Goal: Navigation & Orientation: Find specific page/section

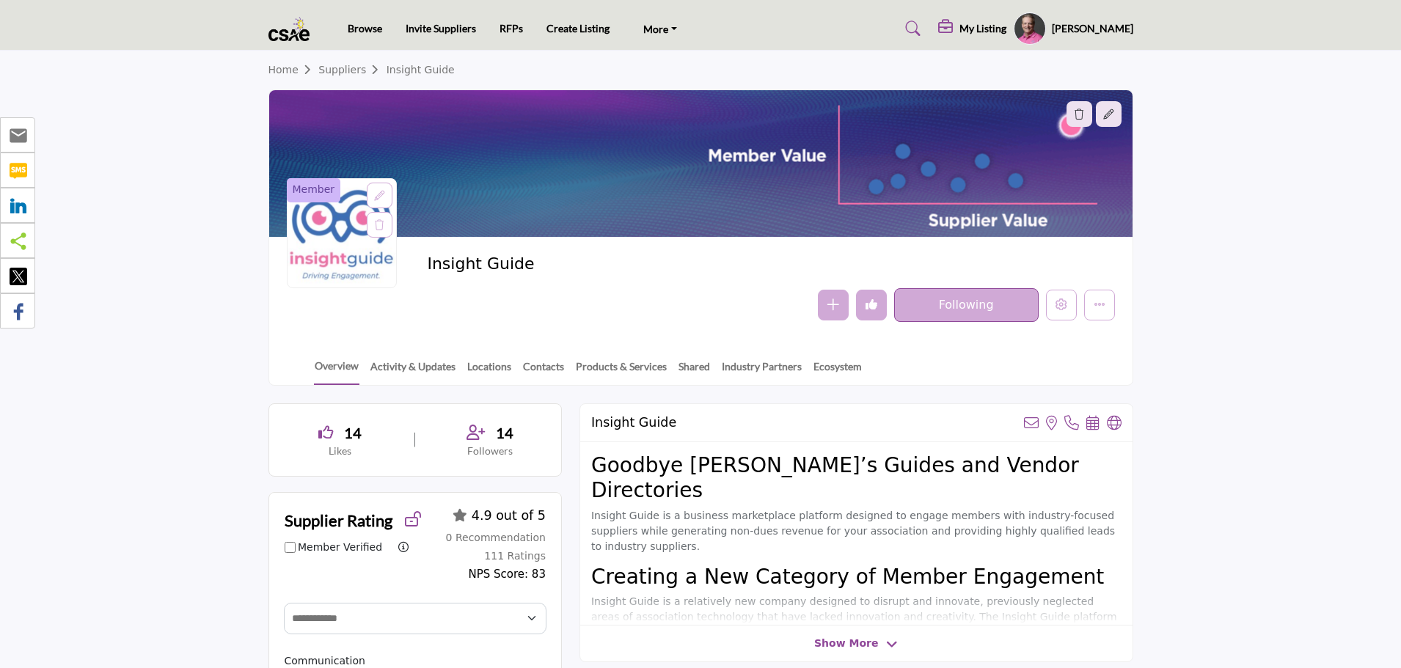
select select "Select Partner"
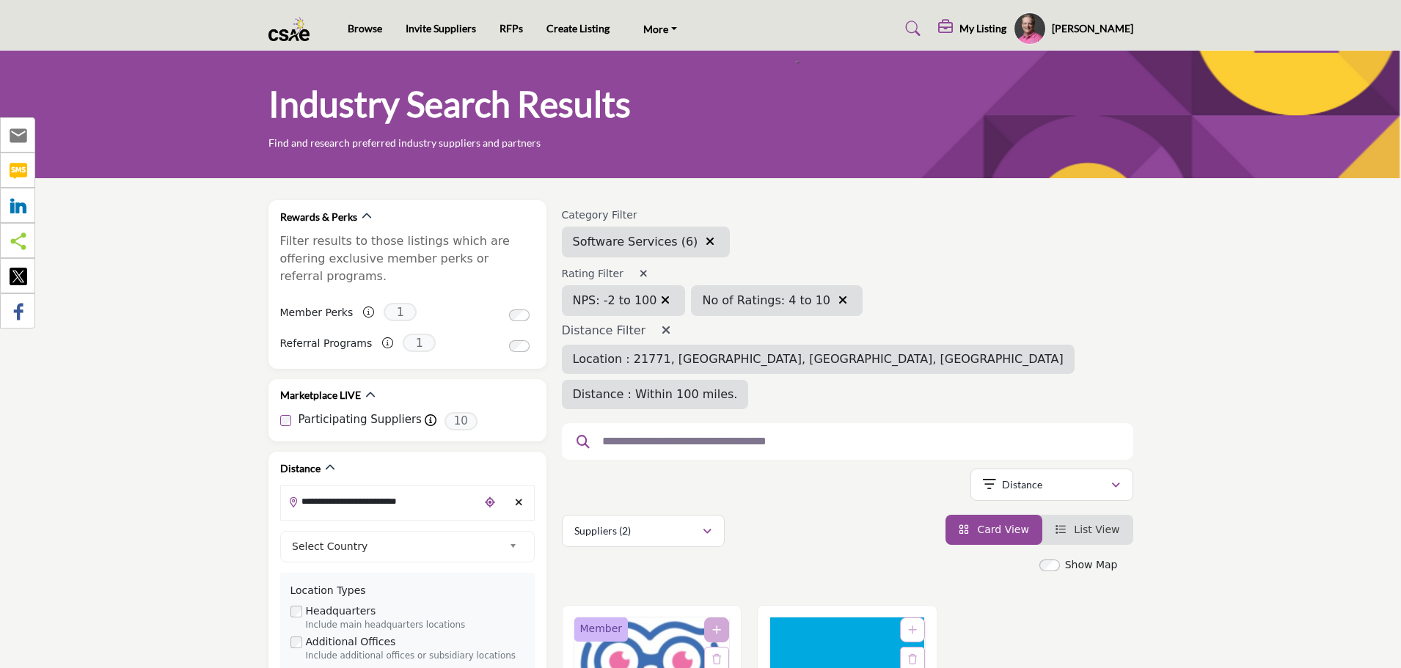
click at [288, 40] on img at bounding box center [293, 29] width 49 height 24
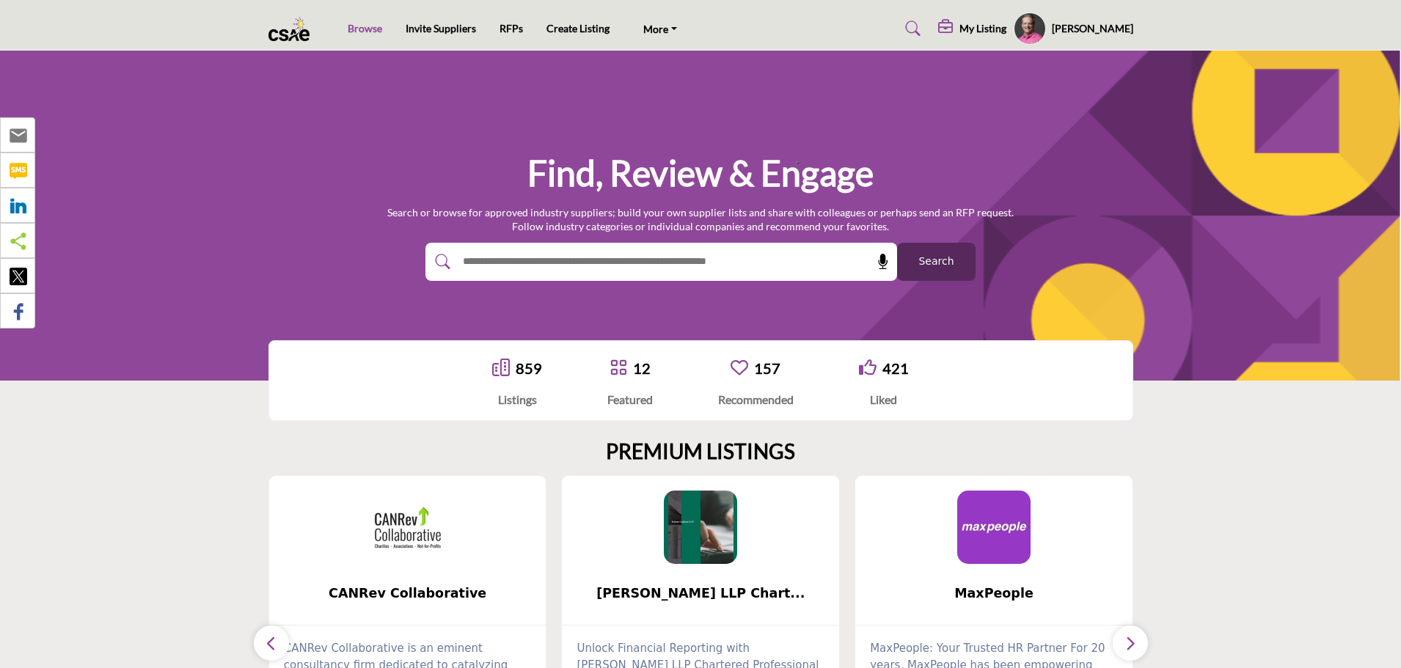
click at [371, 31] on link "Browse" at bounding box center [365, 28] width 34 height 12
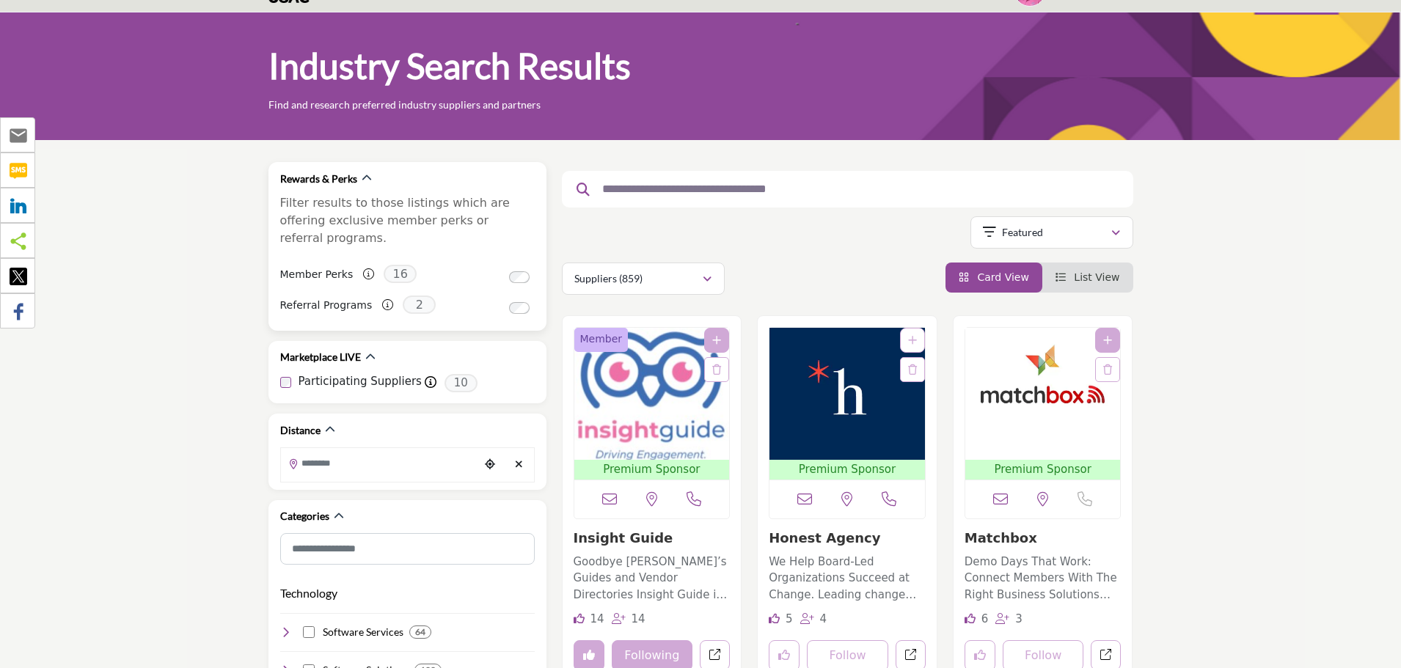
scroll to position [73, 0]
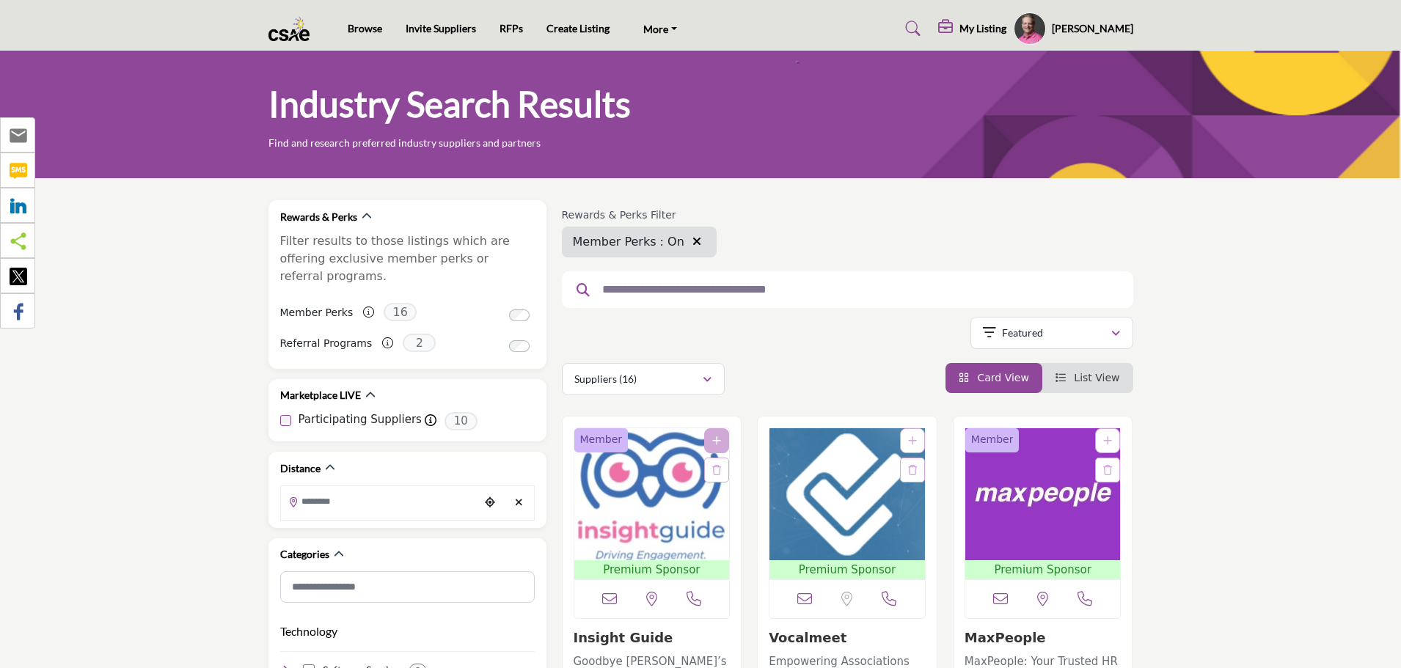
click at [748, 297] on input "text" at bounding box center [842, 289] width 495 height 19
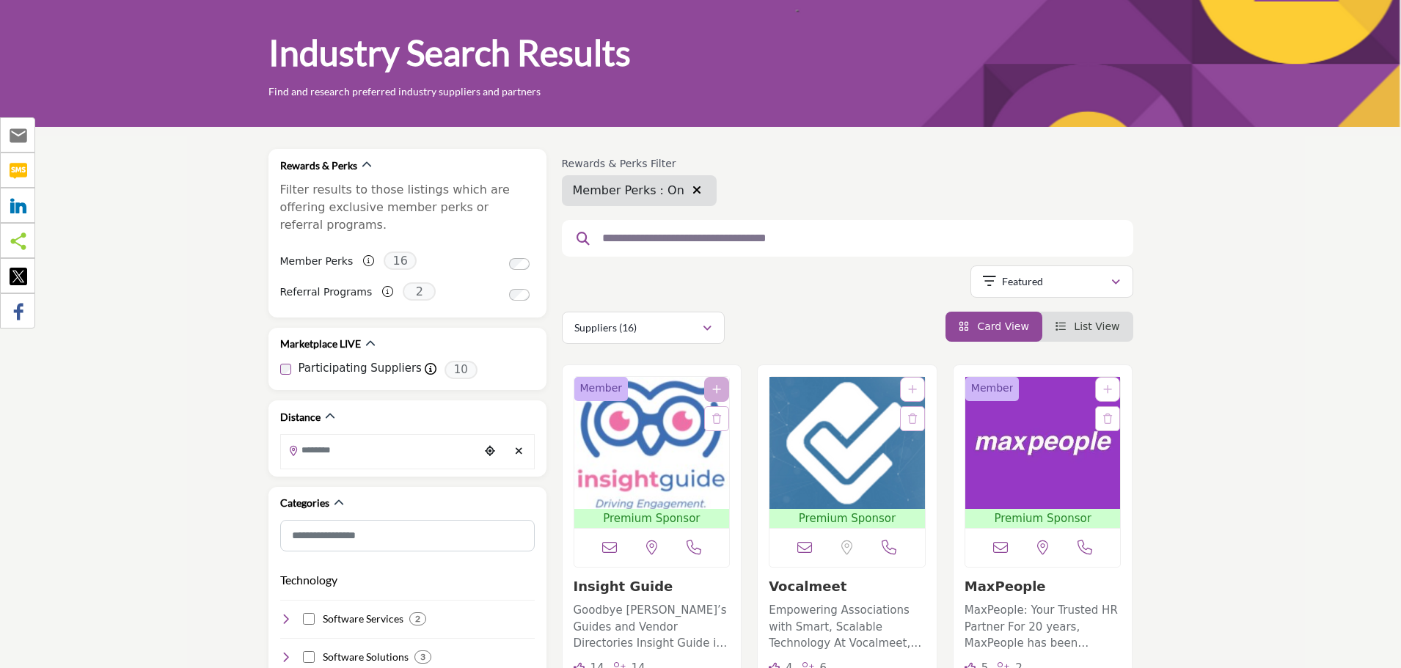
scroll to position [147, 0]
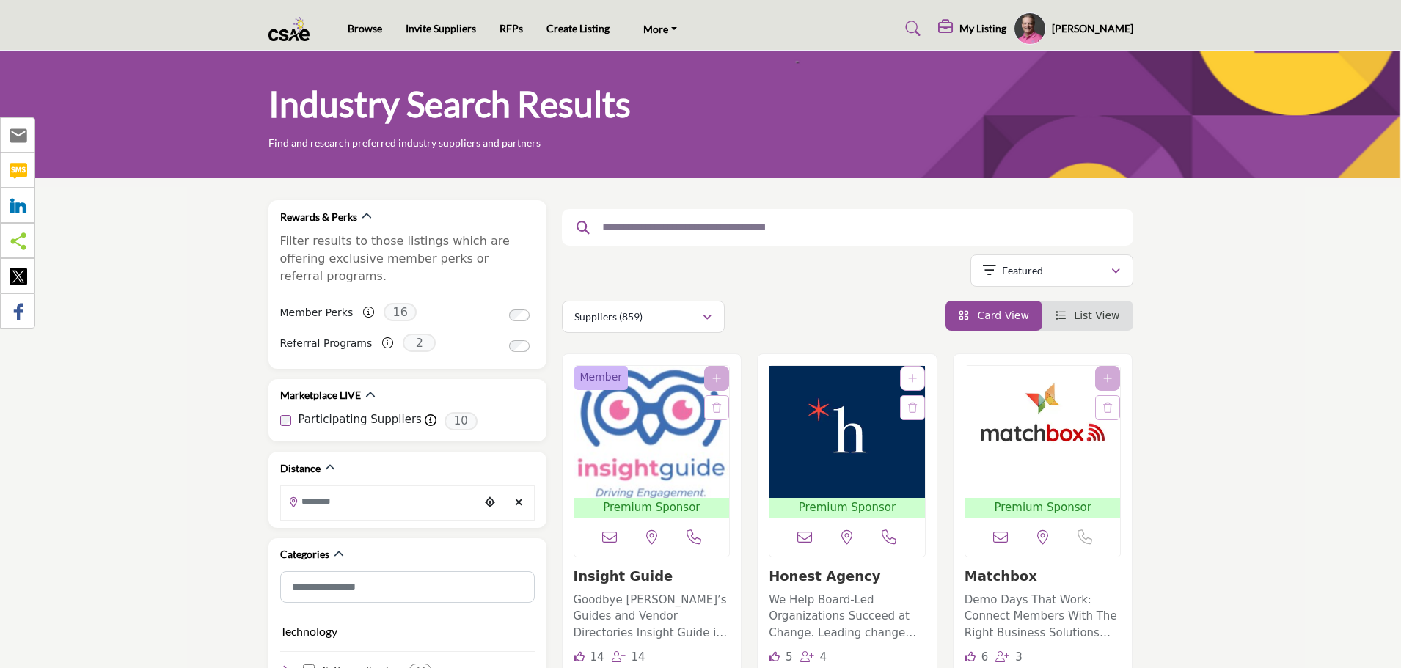
click at [291, 37] on img at bounding box center [293, 29] width 49 height 24
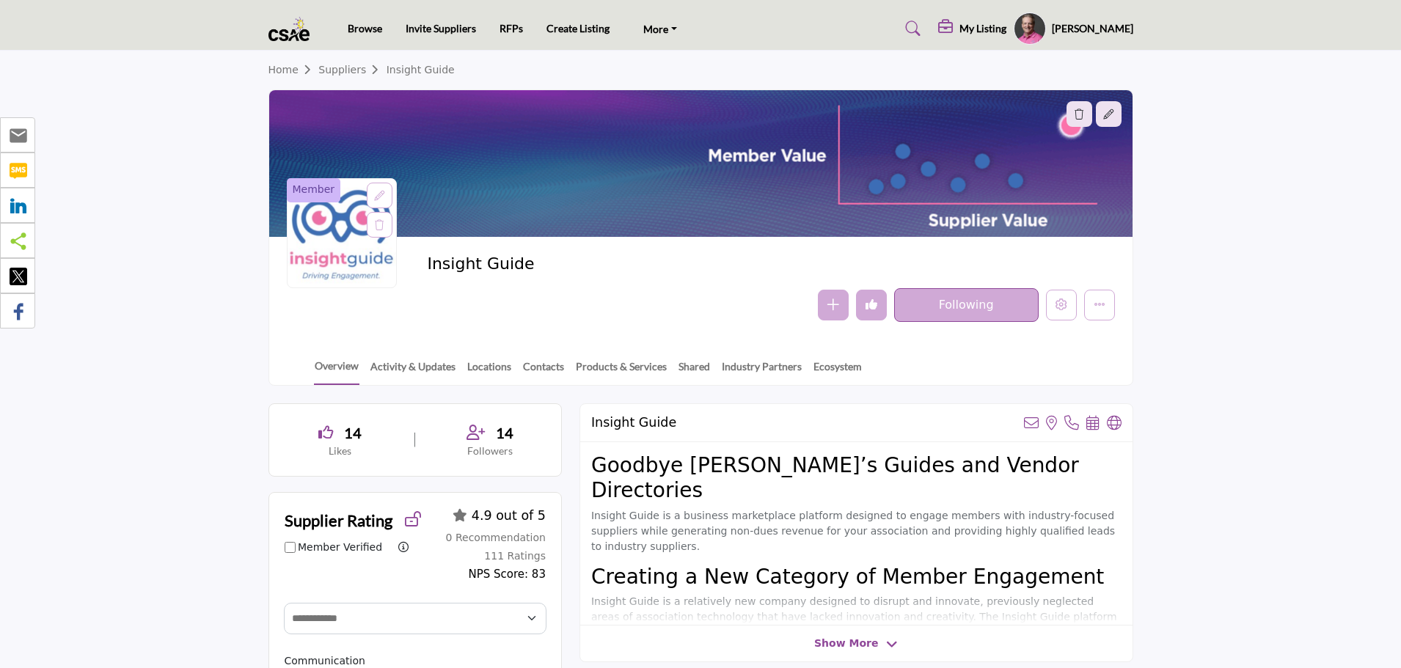
select select "Select Partner"
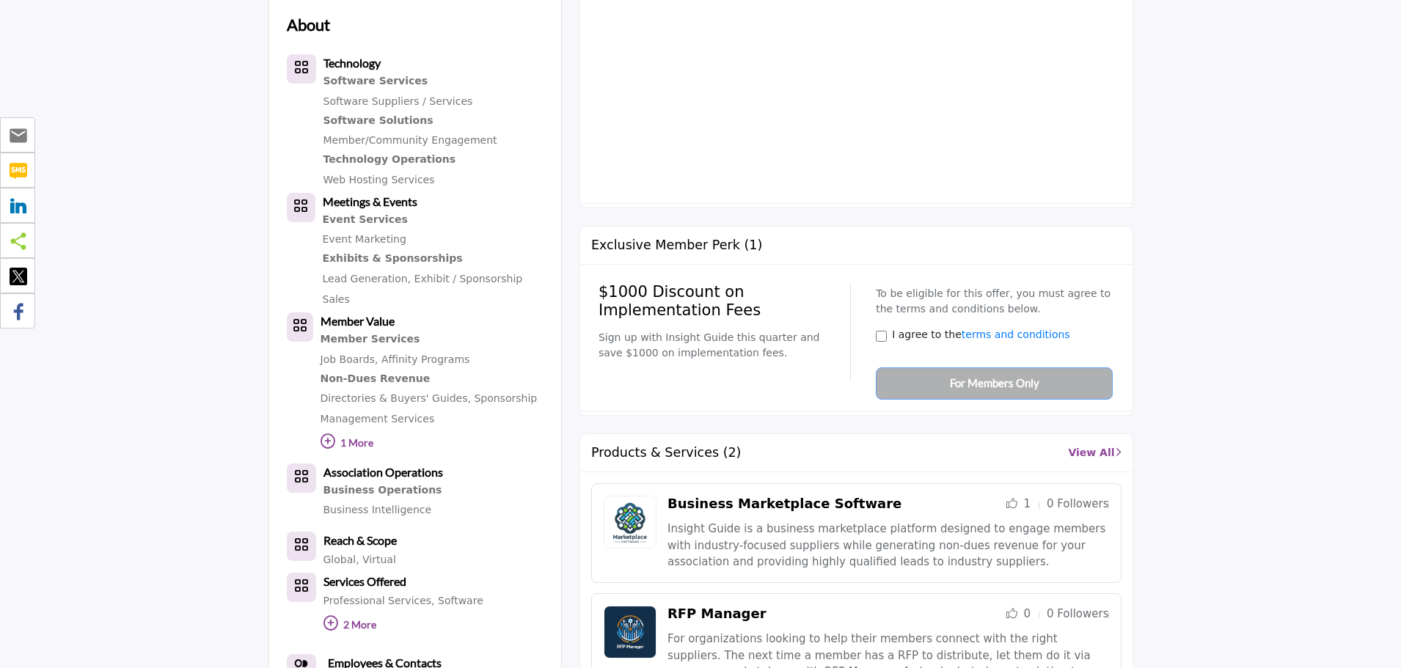
scroll to position [880, 0]
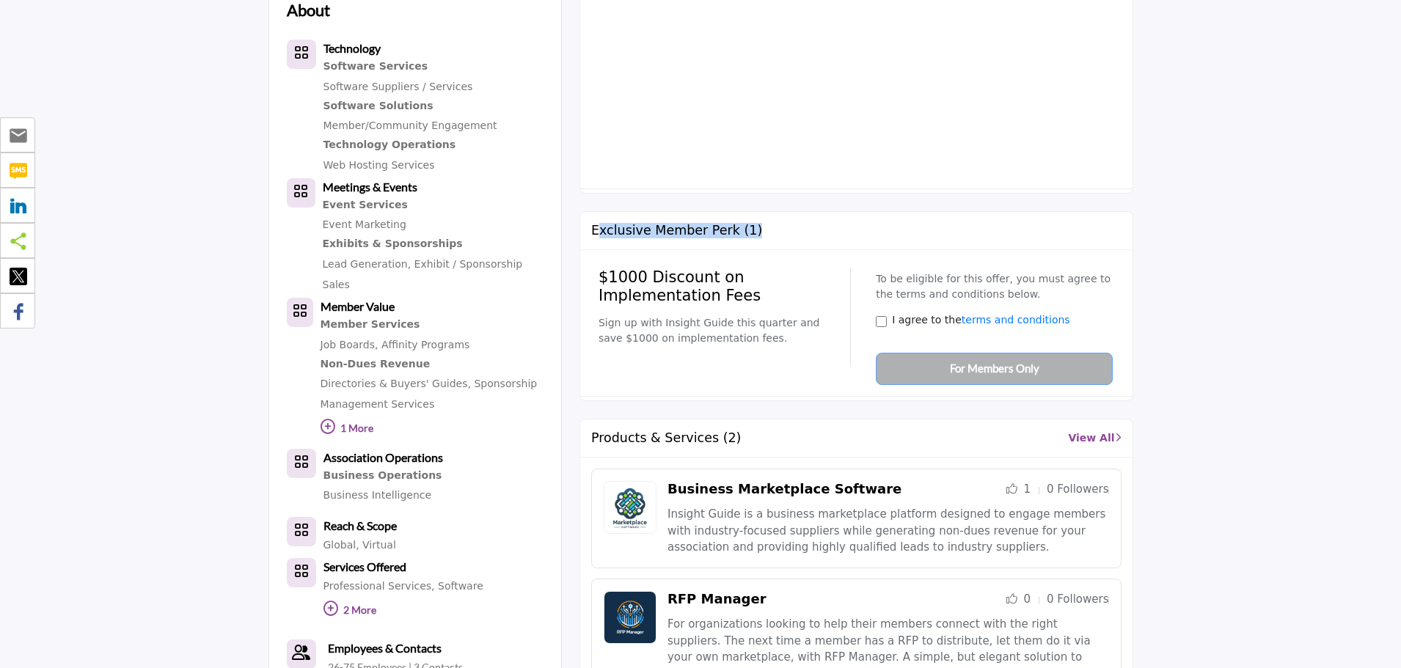
drag, startPoint x: 600, startPoint y: 236, endPoint x: 762, endPoint y: 232, distance: 161.5
click at [762, 232] on div "Exclusive Member Perk (1)" at bounding box center [856, 231] width 553 height 38
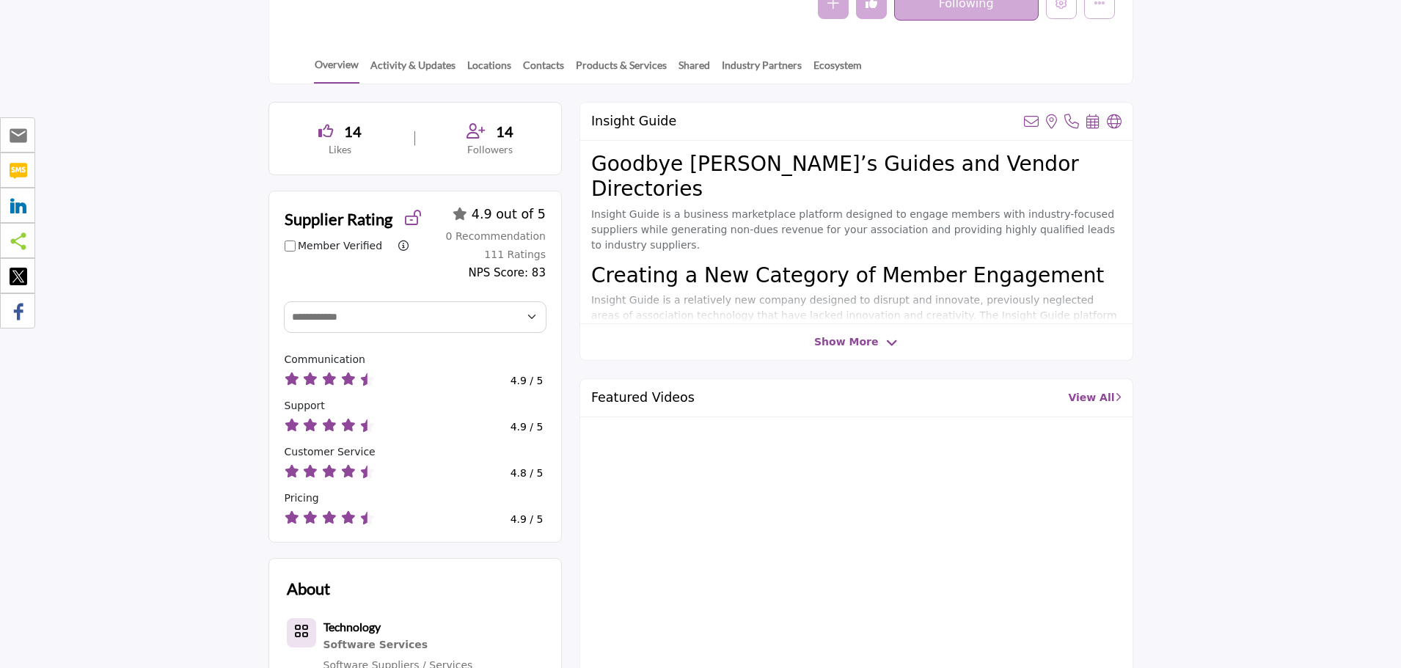
scroll to position [293, 0]
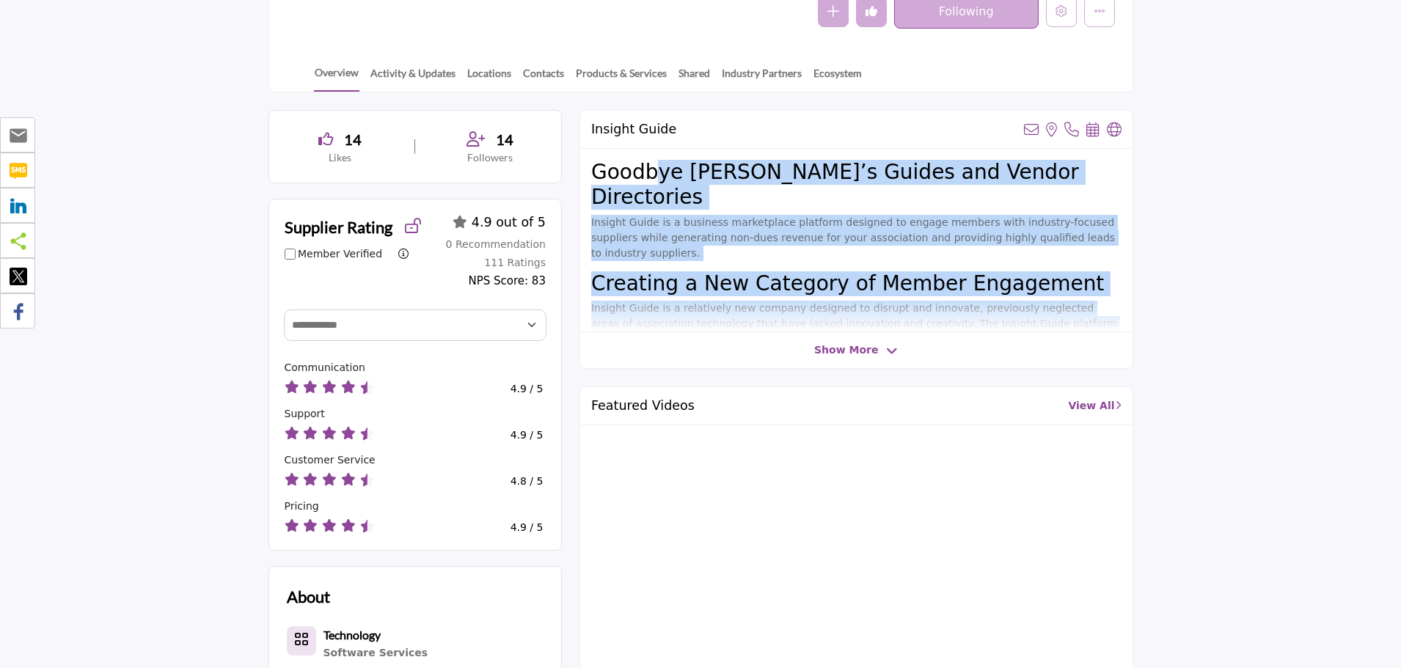
drag, startPoint x: 656, startPoint y: 178, endPoint x: 922, endPoint y: 293, distance: 289.9
click at [922, 293] on div "Goodbye Buyer’s Guides and Vendor Directories Insight Guide is a business marke…" at bounding box center [856, 240] width 553 height 183
click at [922, 301] on p "Insight Guide is a relatively new company designed to disrupt and innovate, pre…" at bounding box center [856, 332] width 530 height 62
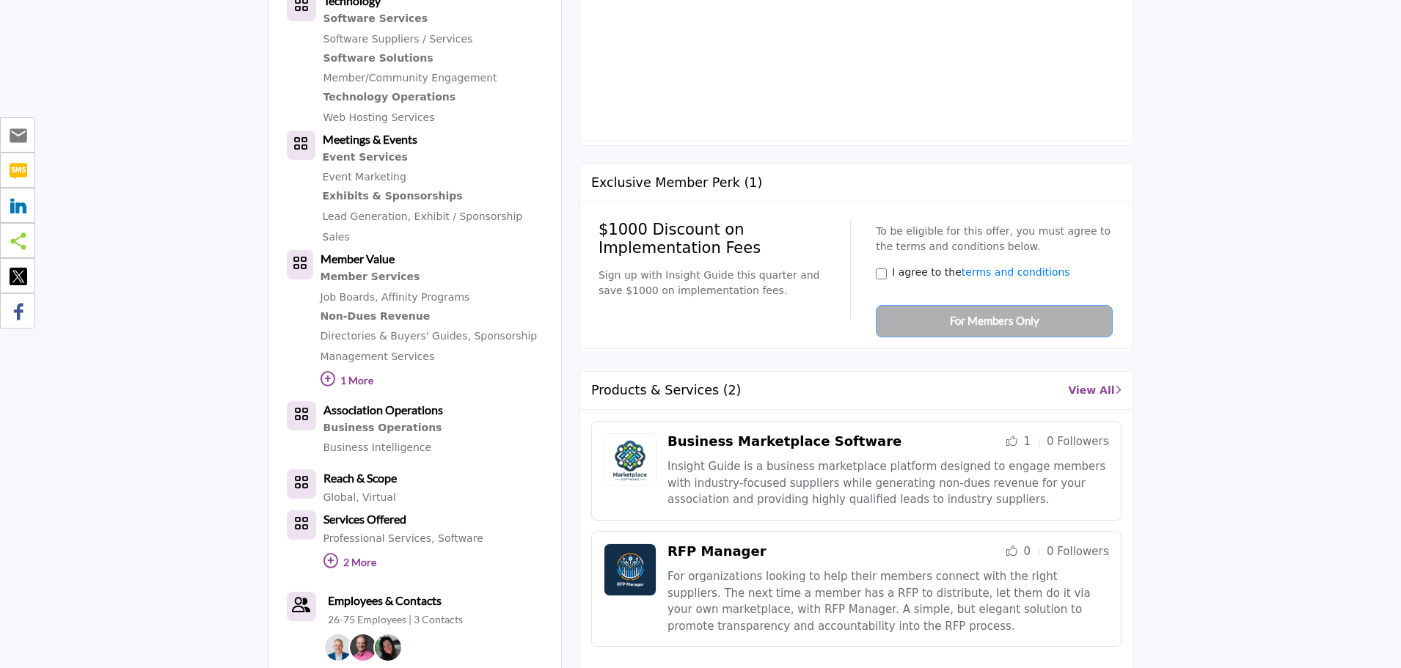
scroll to position [954, 0]
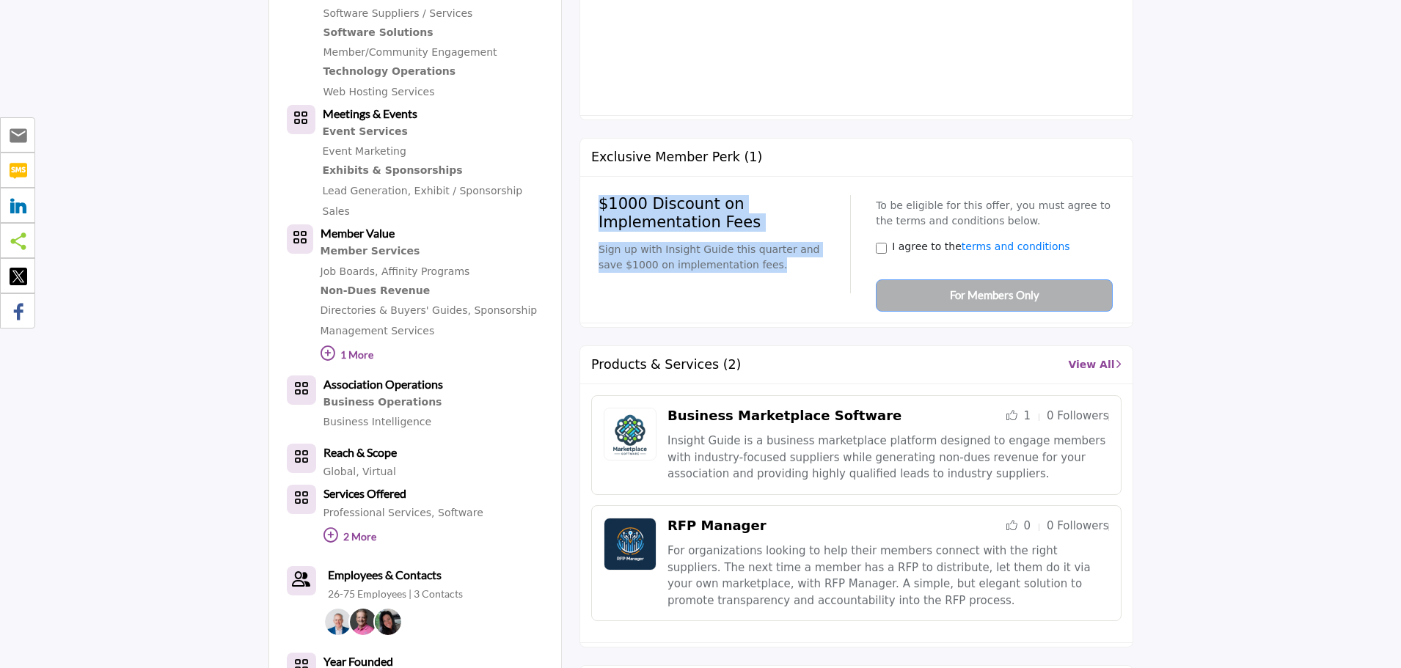
drag, startPoint x: 745, startPoint y: 264, endPoint x: 585, endPoint y: 200, distance: 172.2
click at [585, 200] on div "$1000 Discount on Implementation Fees Sign up with Insight Guide this quarter a…" at bounding box center [856, 250] width 553 height 147
click at [763, 269] on p "Sign up with Insight Guide this quarter and save $1000 on implementation fees." at bounding box center [719, 257] width 241 height 31
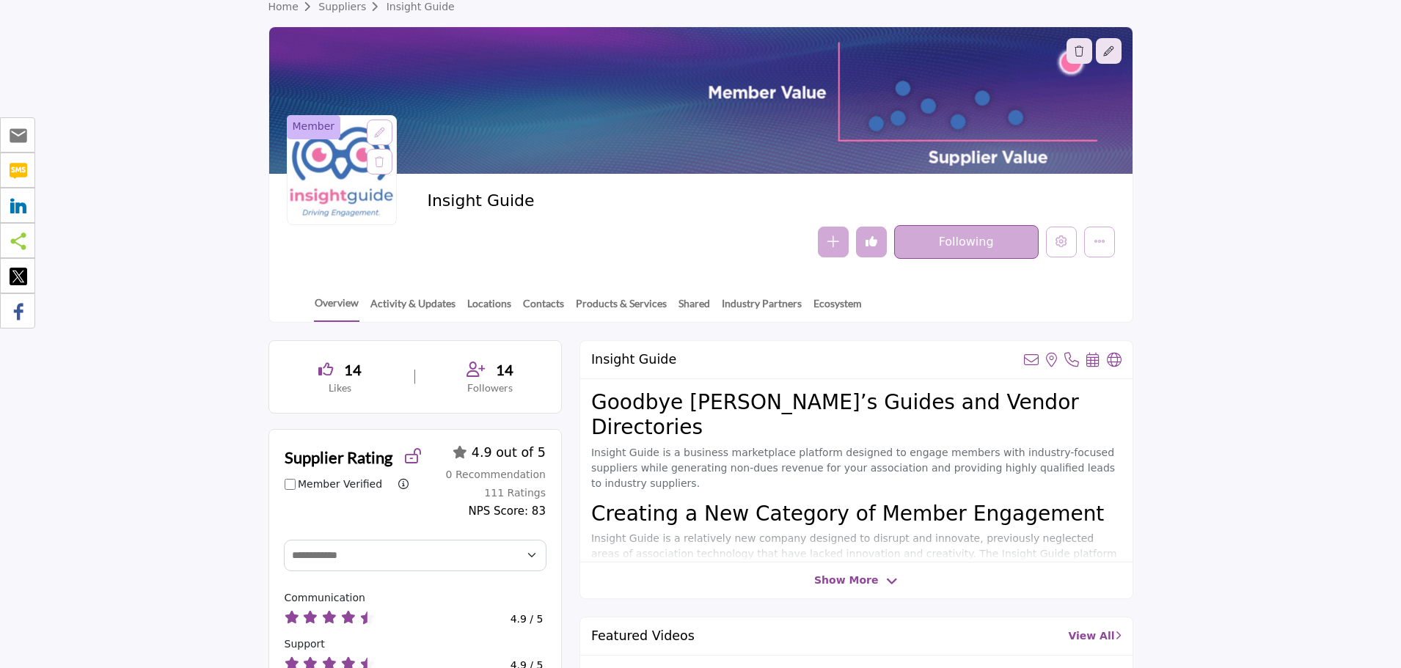
scroll to position [0, 0]
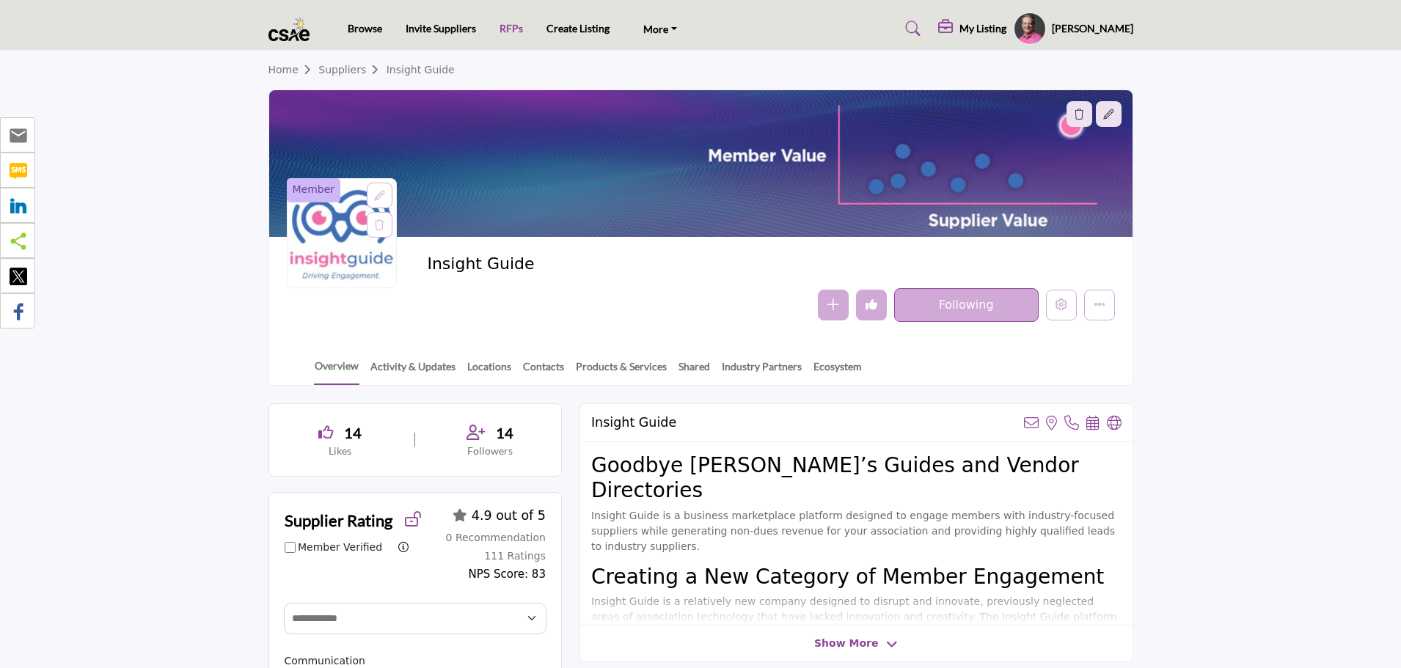
click at [519, 30] on link "RFPs" at bounding box center [511, 28] width 23 height 12
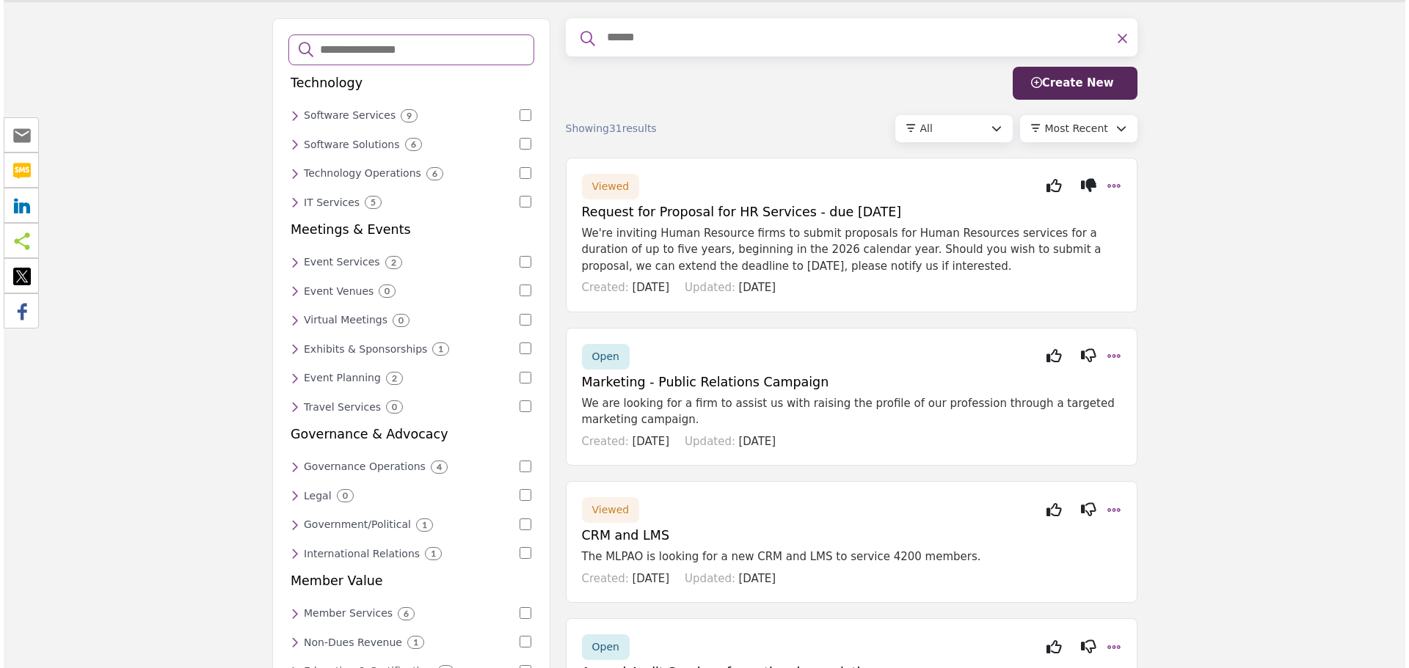
scroll to position [73, 0]
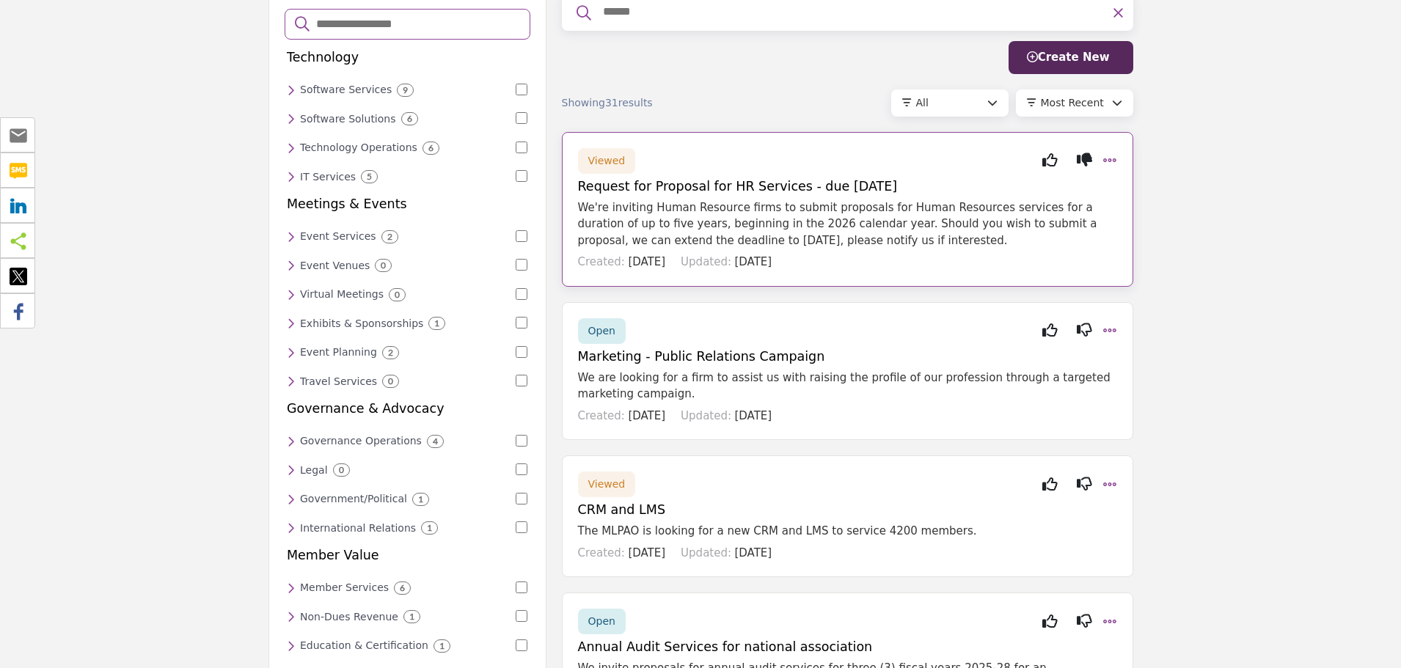
click at [842, 225] on p "We're inviting Human Resource firms to submit proposals for Human Resources ser…" at bounding box center [847, 225] width 539 height 50
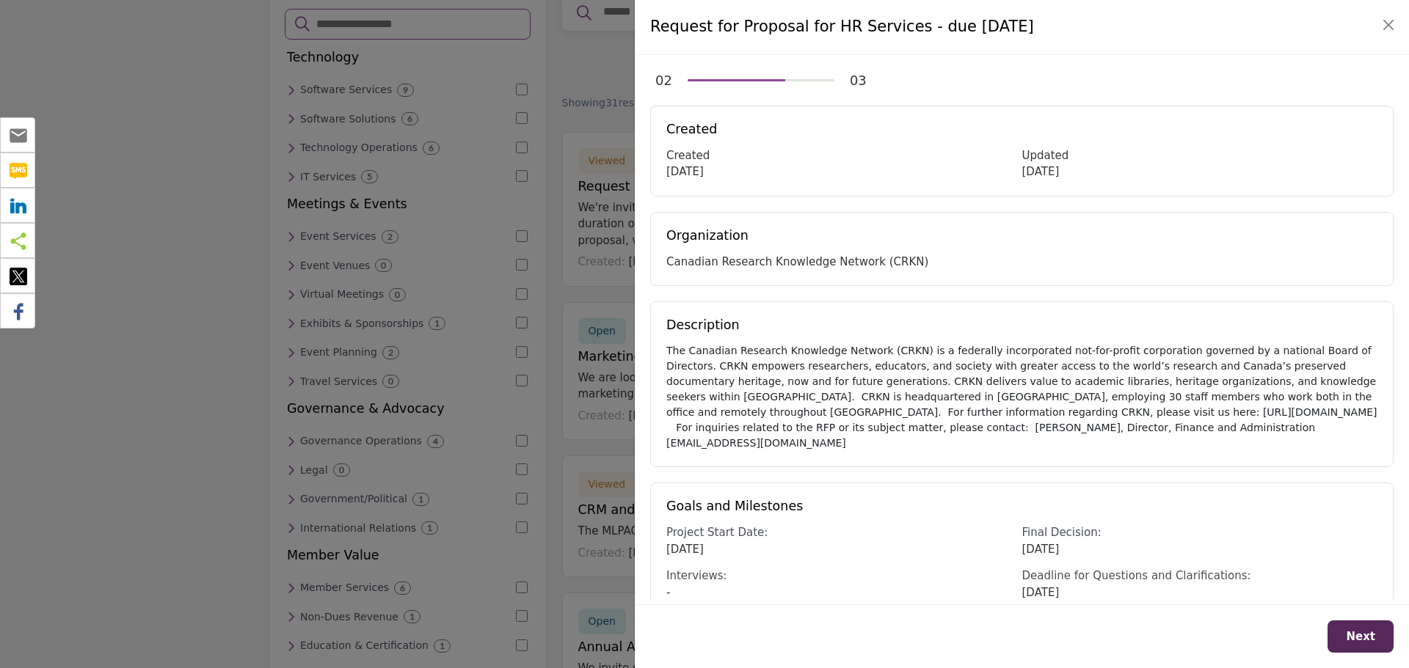
drag, startPoint x: 677, startPoint y: 264, endPoint x: 916, endPoint y: 269, distance: 240.0
click at [916, 269] on div "Canadian Research Knowledge Network (CRKN)" at bounding box center [1021, 262] width 711 height 17
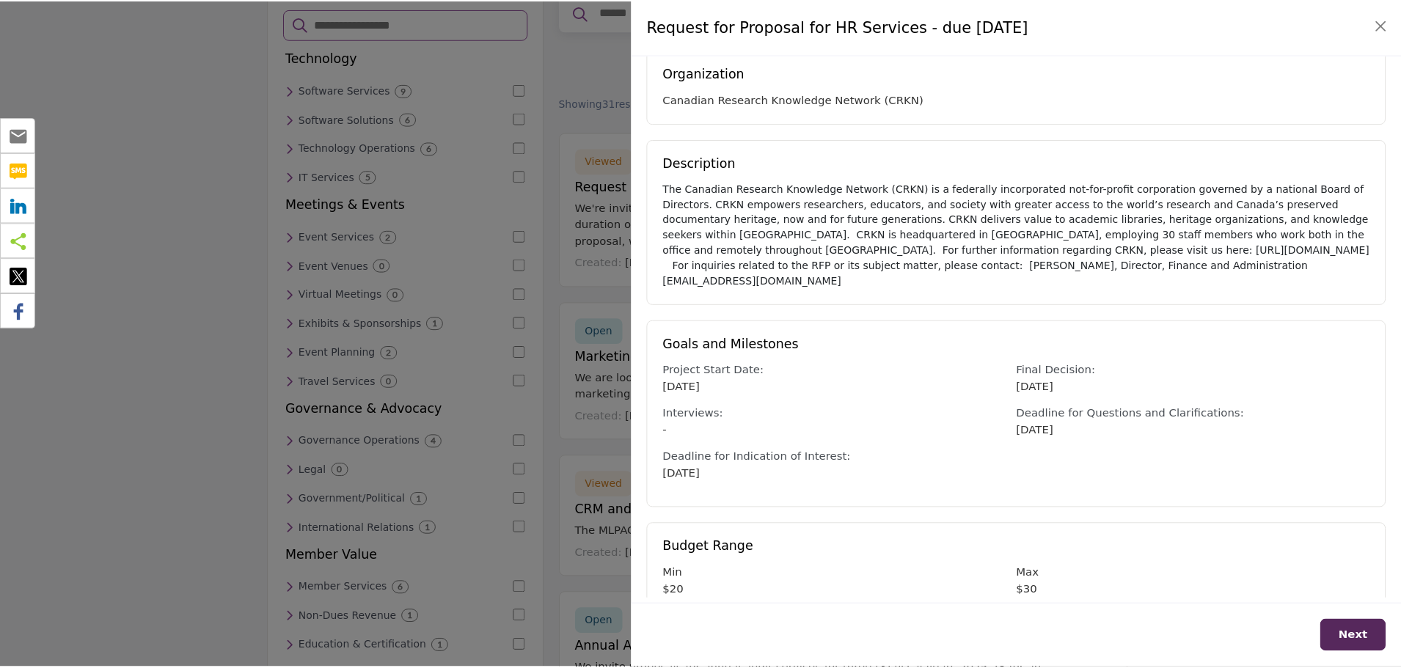
scroll to position [178, 0]
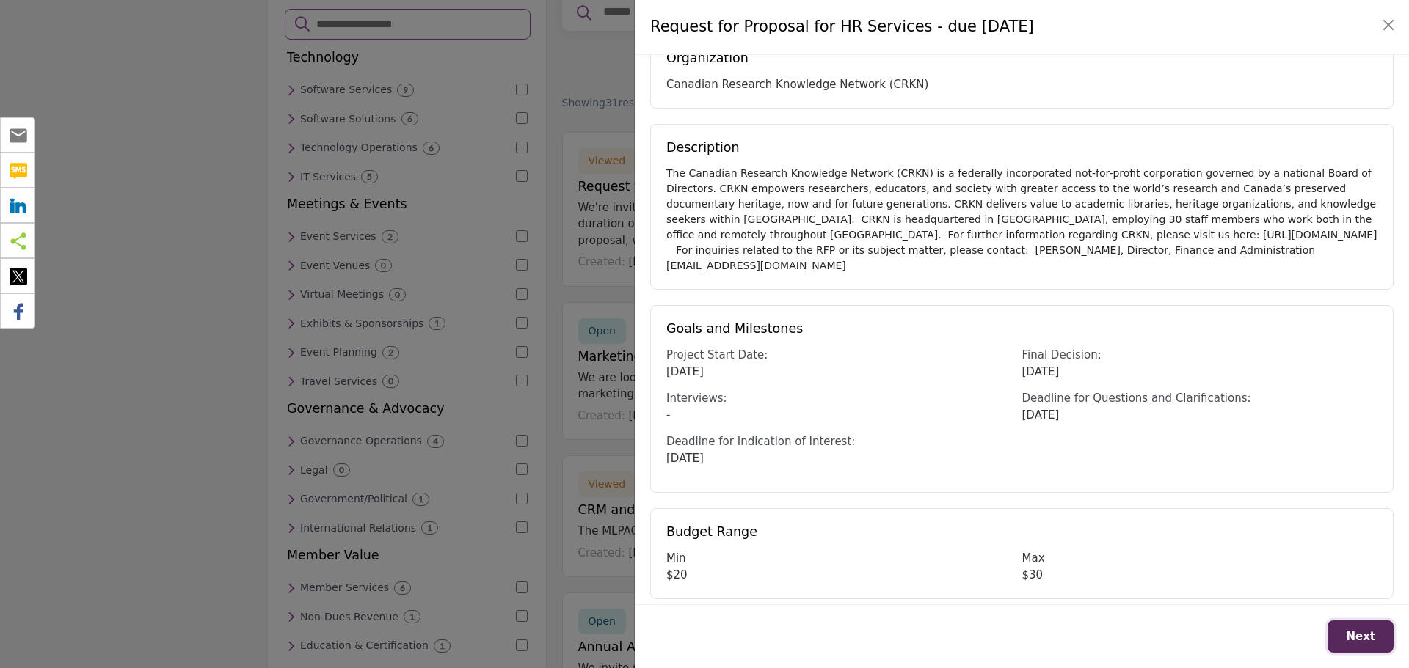
click at [1371, 635] on span "Next" at bounding box center [1360, 636] width 29 height 13
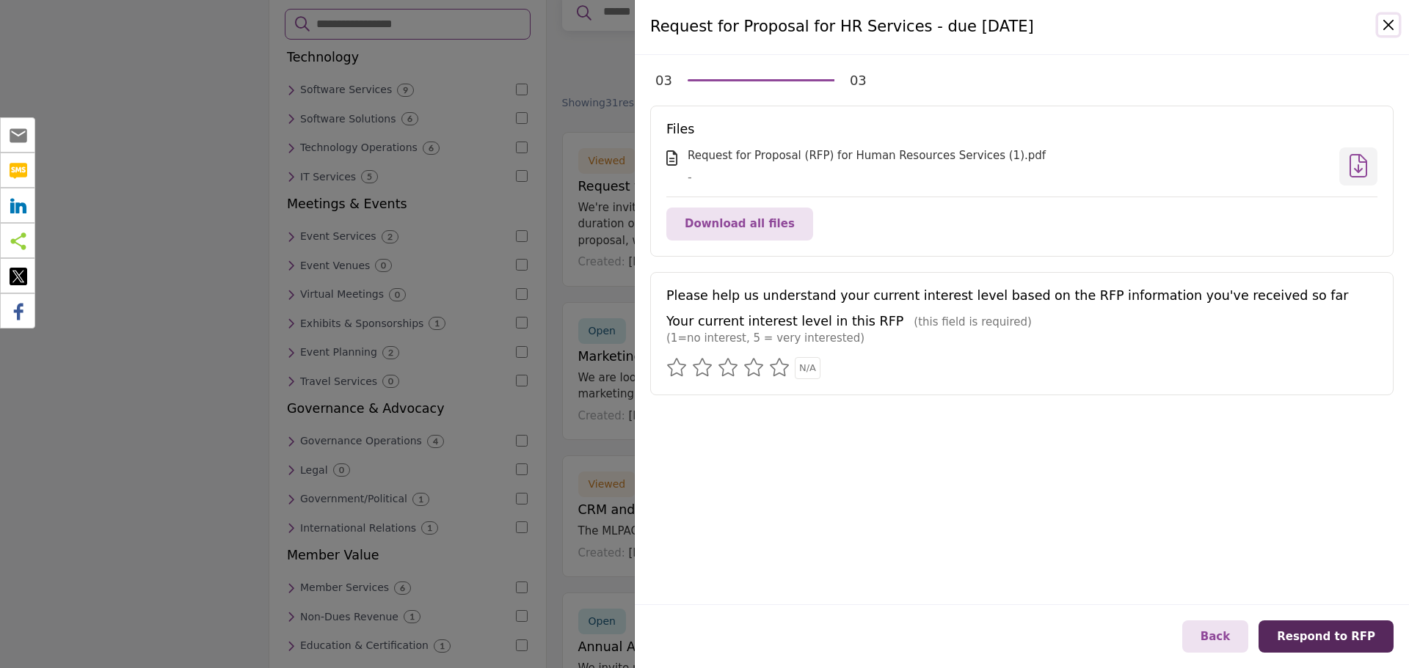
click at [1395, 29] on button "Close" at bounding box center [1388, 25] width 21 height 21
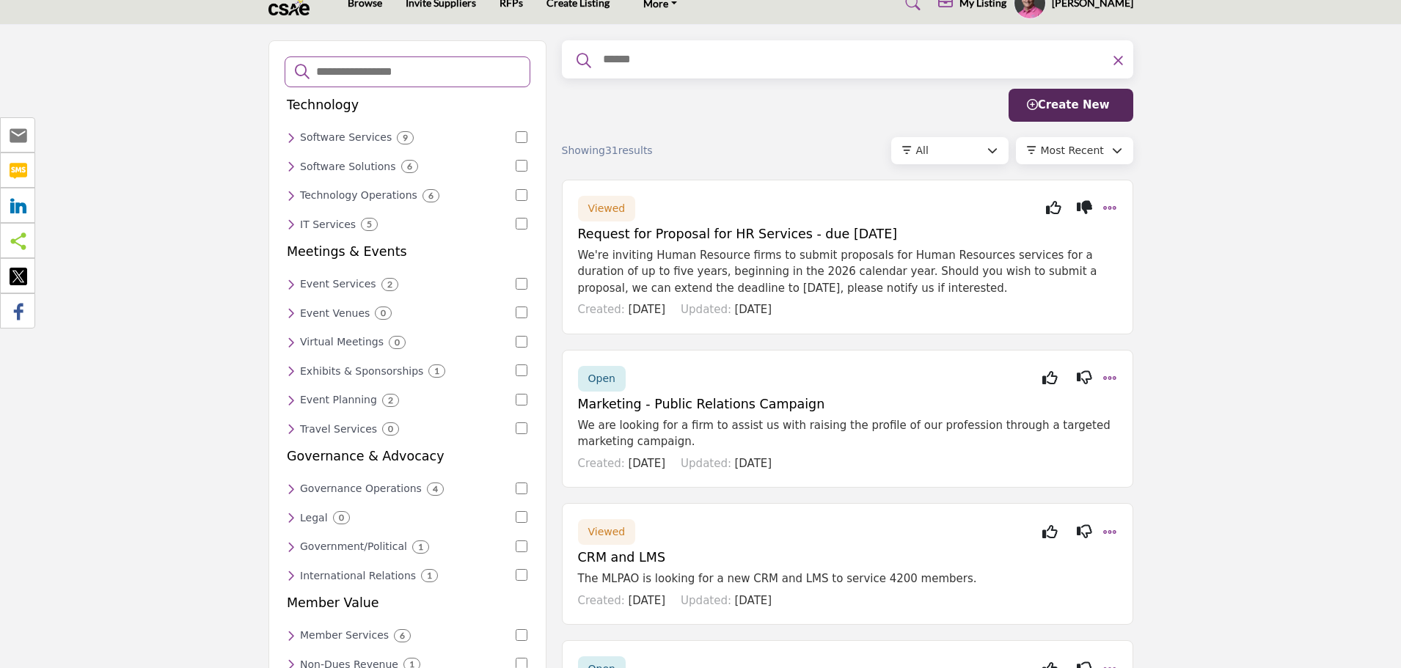
scroll to position [0, 0]
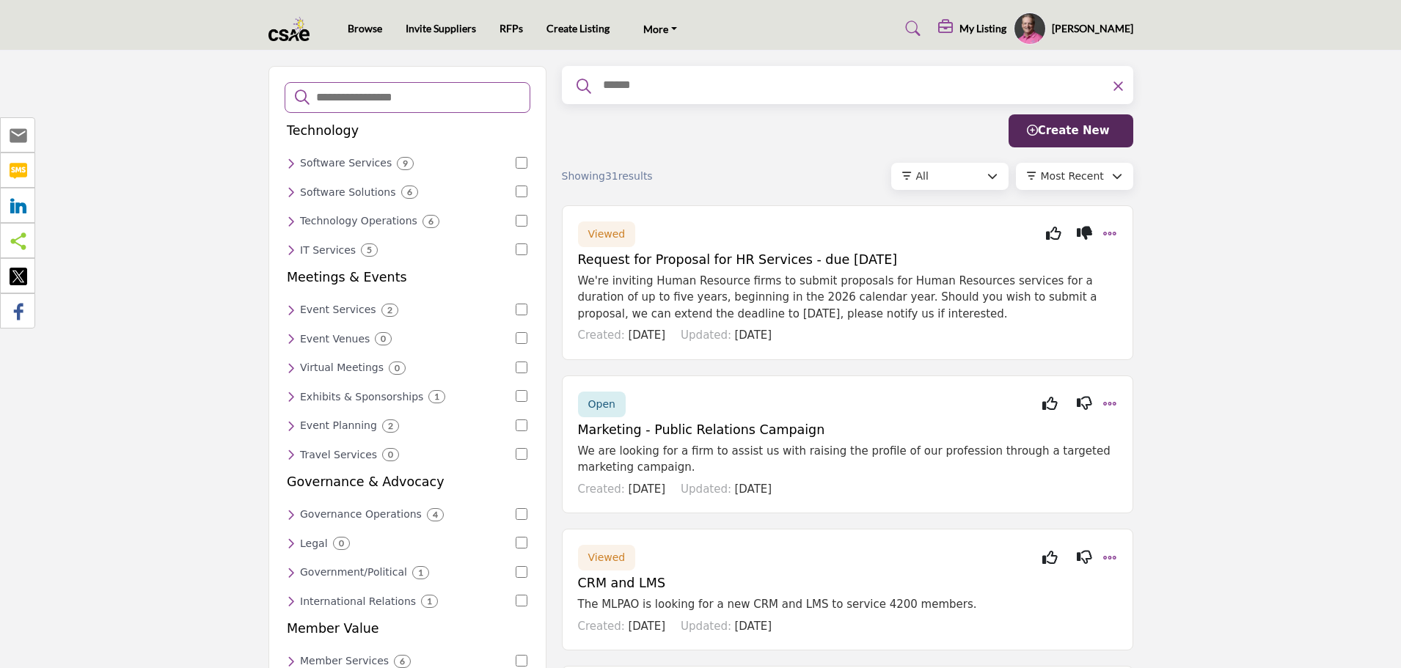
click at [291, 191] on icon at bounding box center [291, 192] width 8 height 13
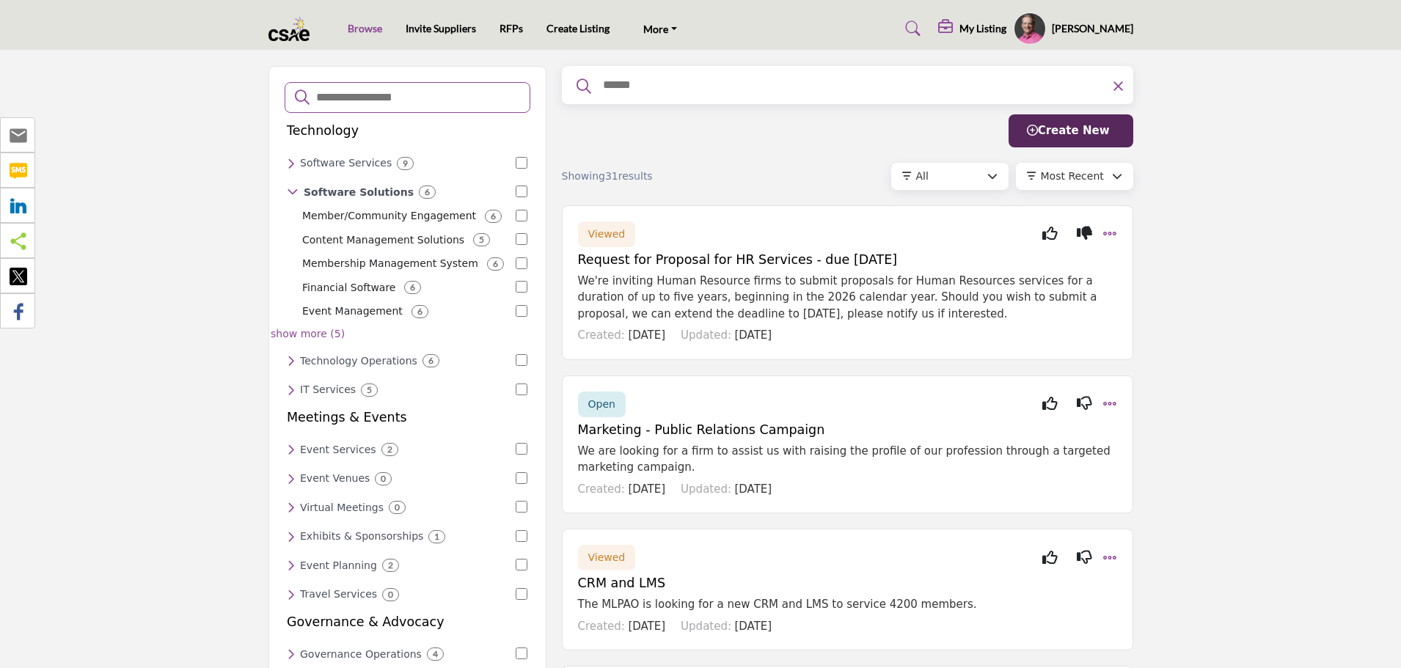
click at [356, 29] on link "Browse" at bounding box center [365, 28] width 34 height 12
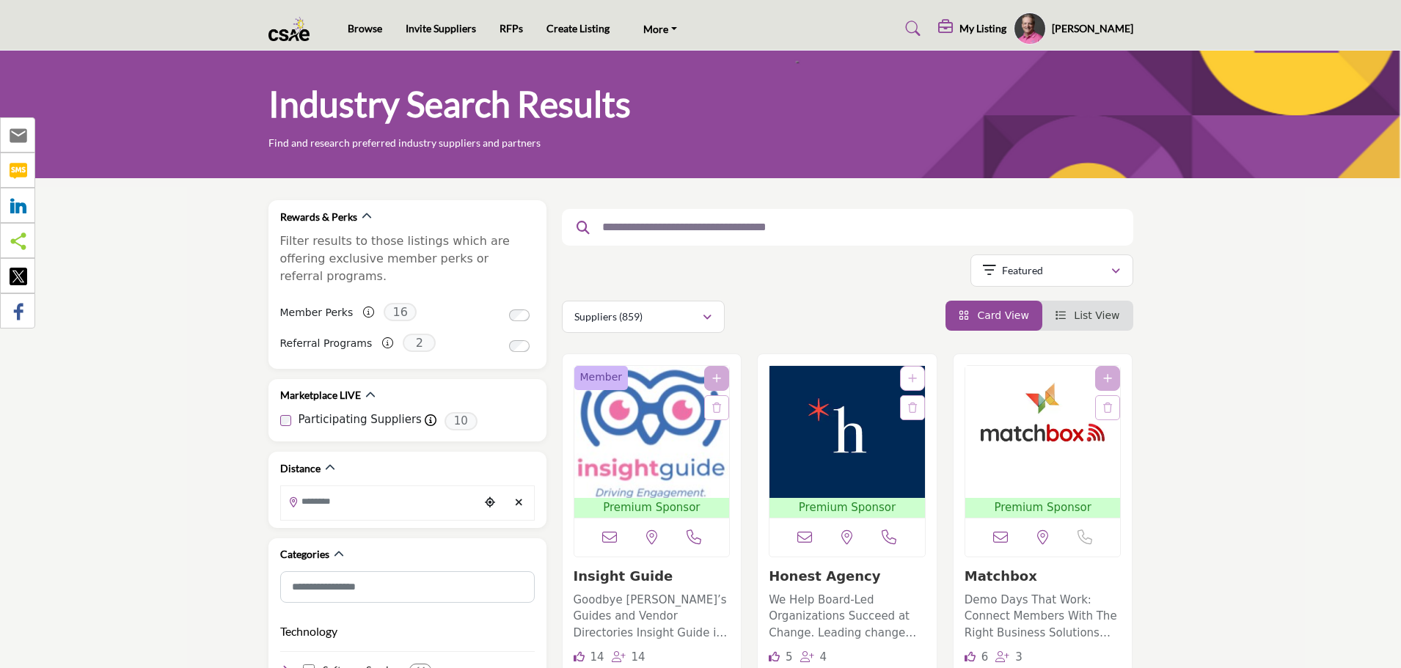
click at [642, 440] on img "Open Listing in new tab" at bounding box center [653, 432] width 156 height 132
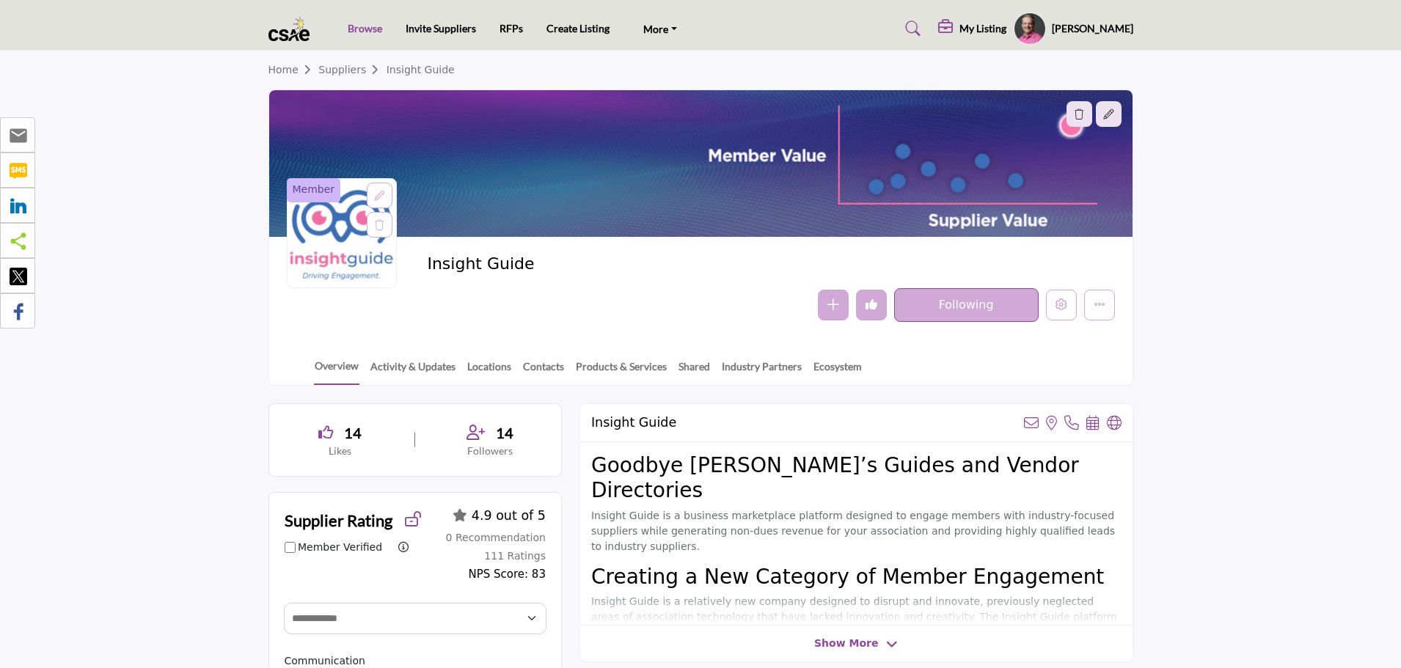
click at [380, 32] on link "Browse" at bounding box center [365, 28] width 34 height 12
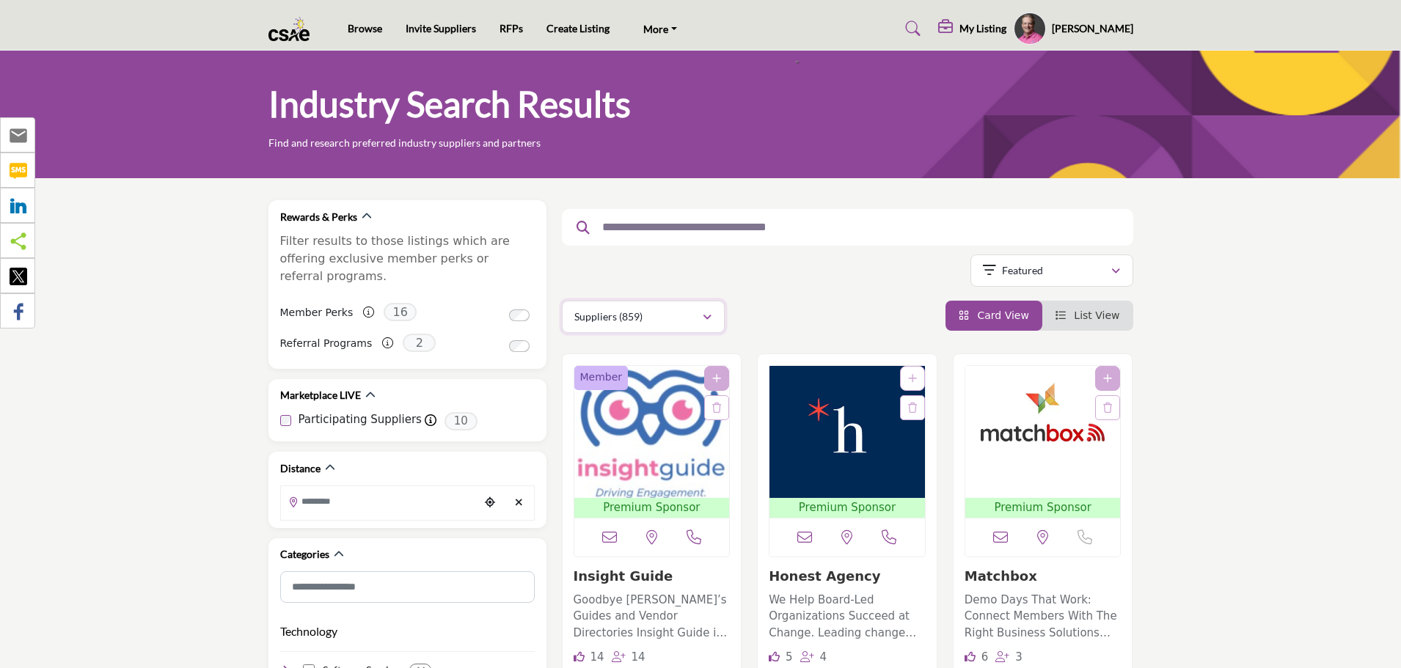
click at [702, 310] on div "button" at bounding box center [707, 316] width 10 height 13
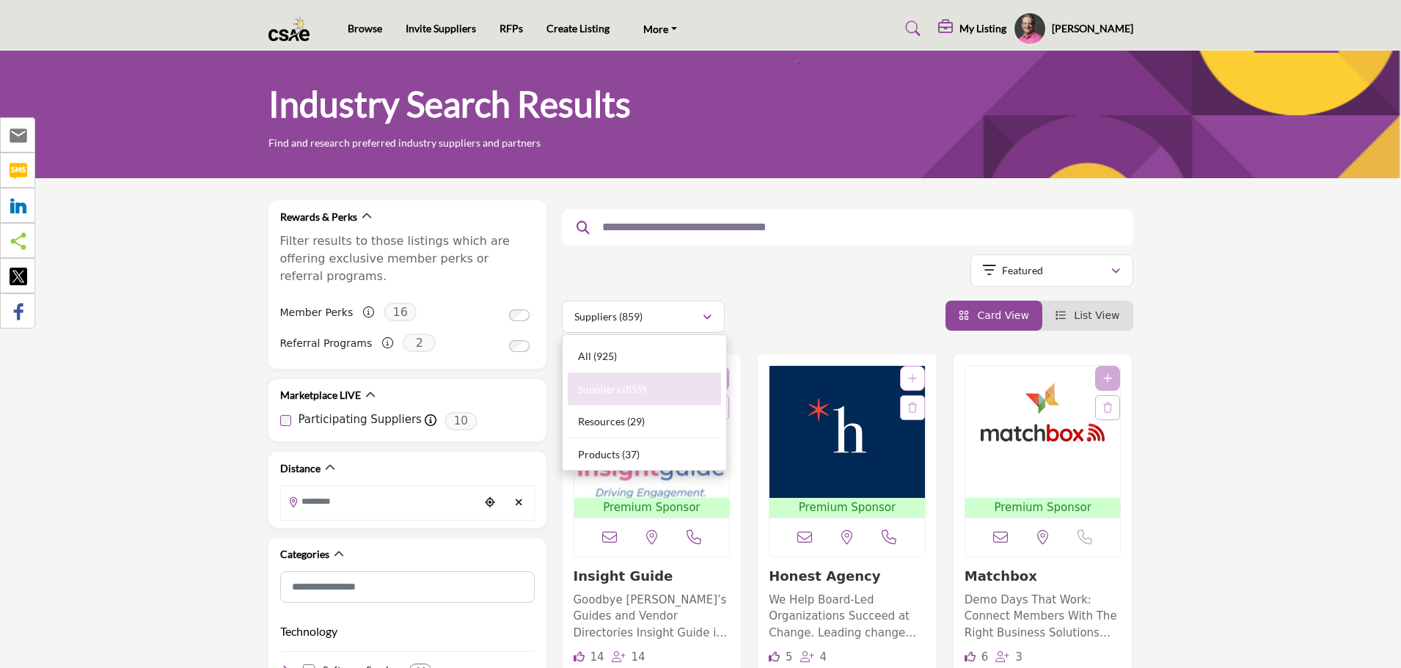
click at [780, 308] on div "Suppliers (859) All (925) Suppliers (859) Resources (29) Products (37)" at bounding box center [848, 317] width 572 height 32
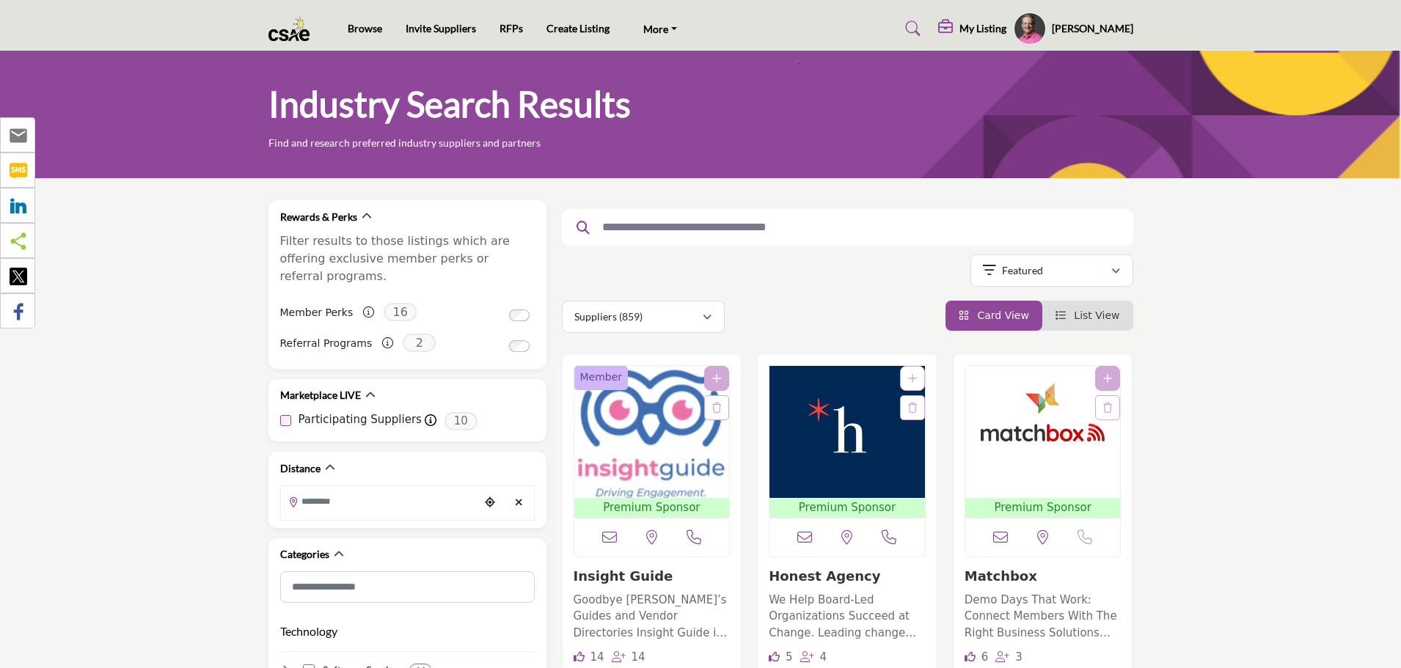
click at [626, 429] on img "Open Listing in new tab" at bounding box center [653, 432] width 156 height 132
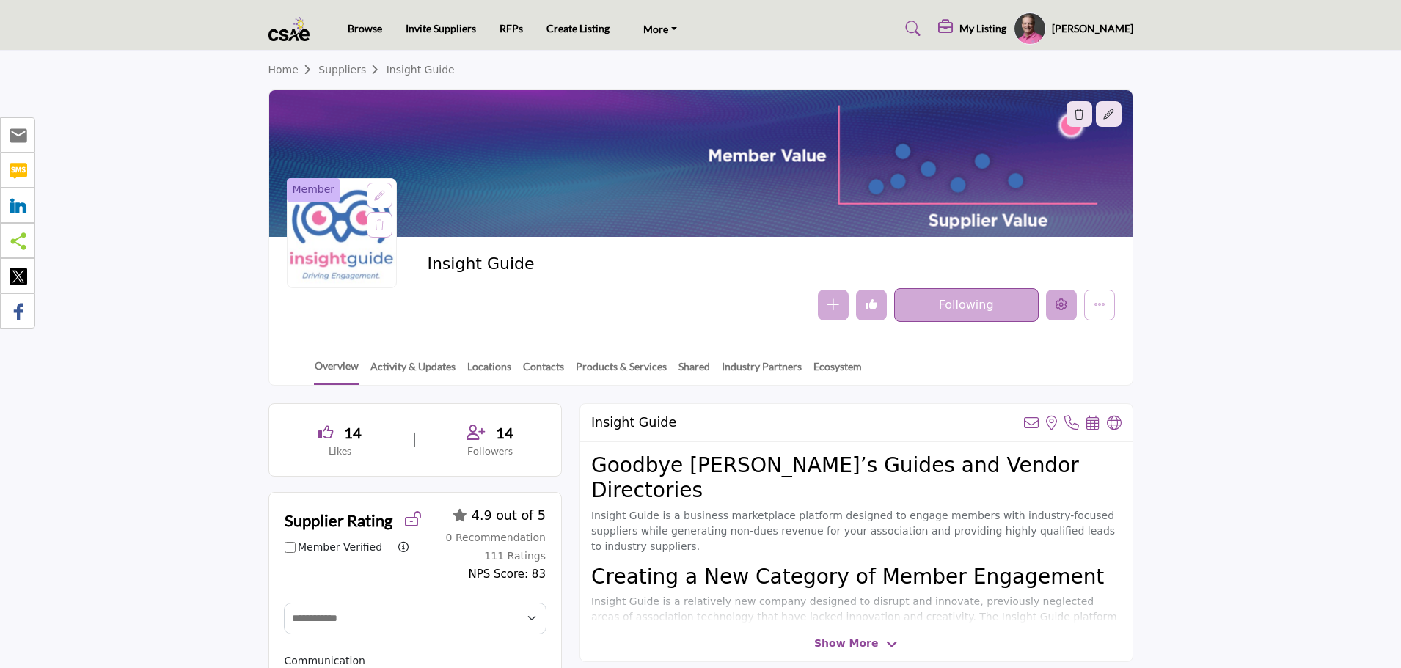
click at [1054, 310] on button "Edit company" at bounding box center [1061, 305] width 31 height 31
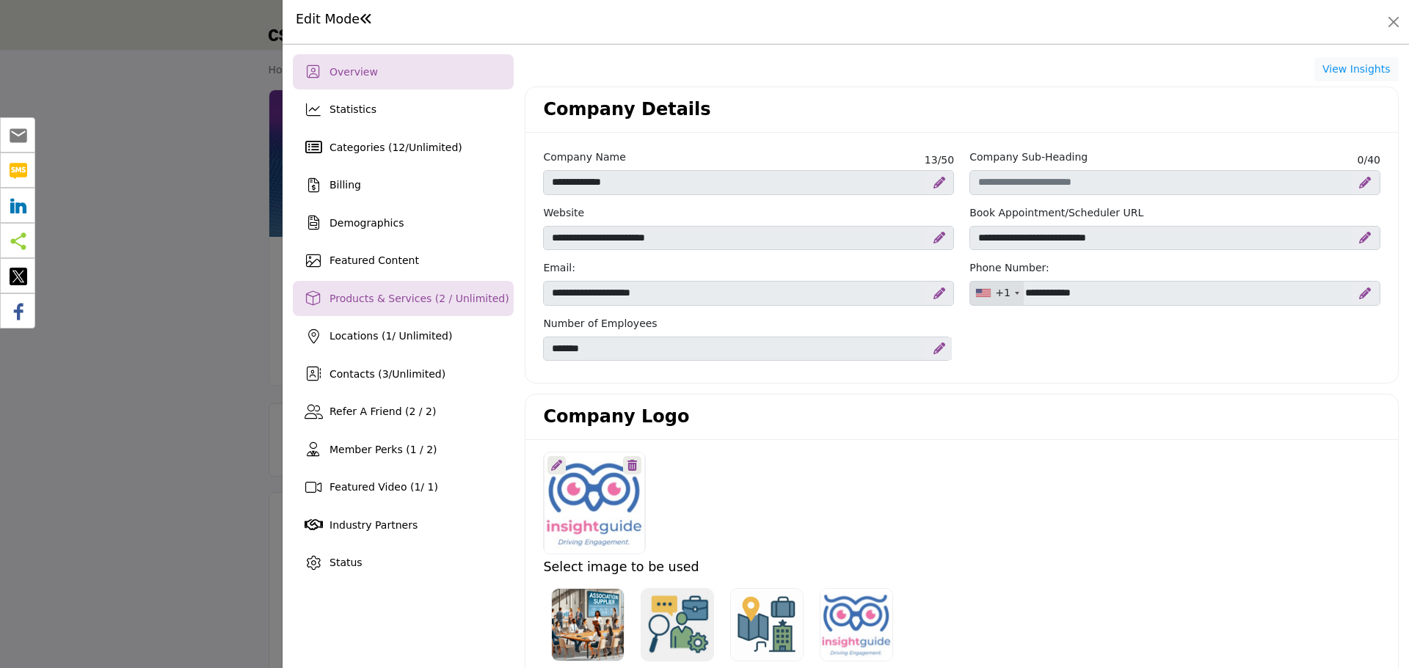
click at [391, 302] on span "Products & Services (2 / Unlimited)" at bounding box center [419, 299] width 180 height 12
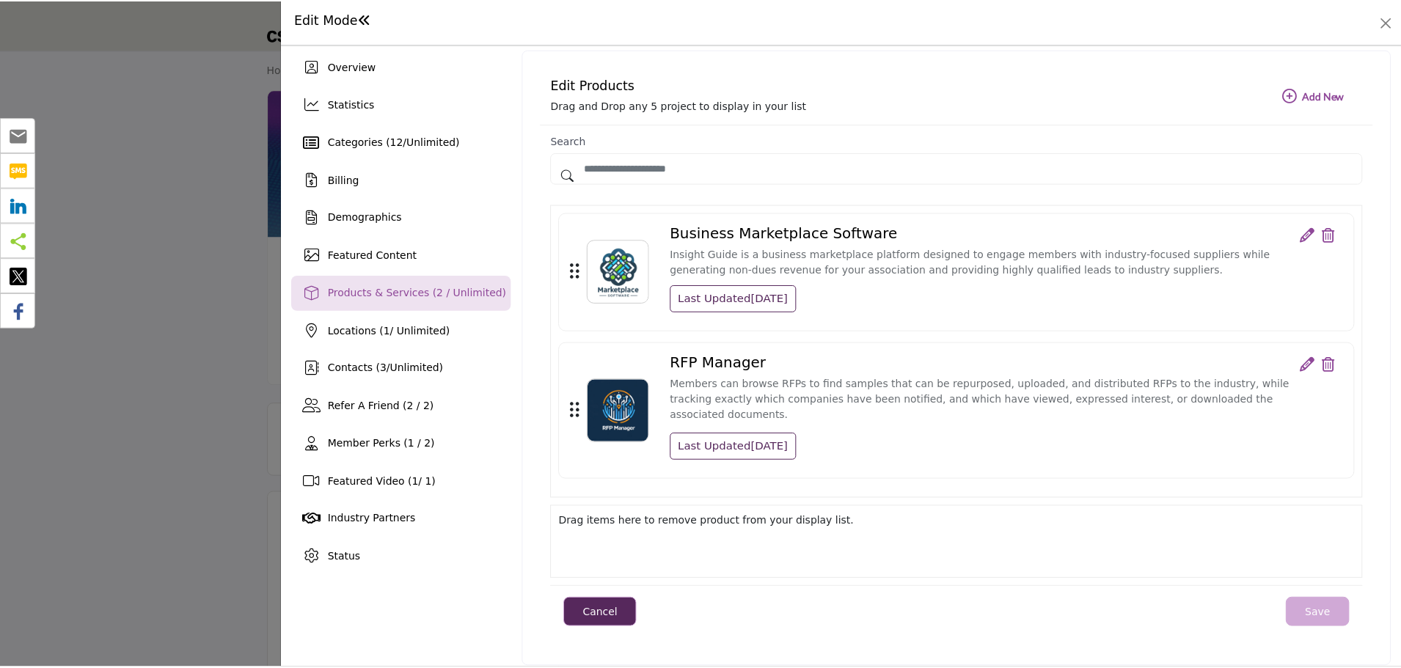
scroll to position [7, 0]
click at [1390, 26] on button "Close" at bounding box center [1393, 22] width 21 height 21
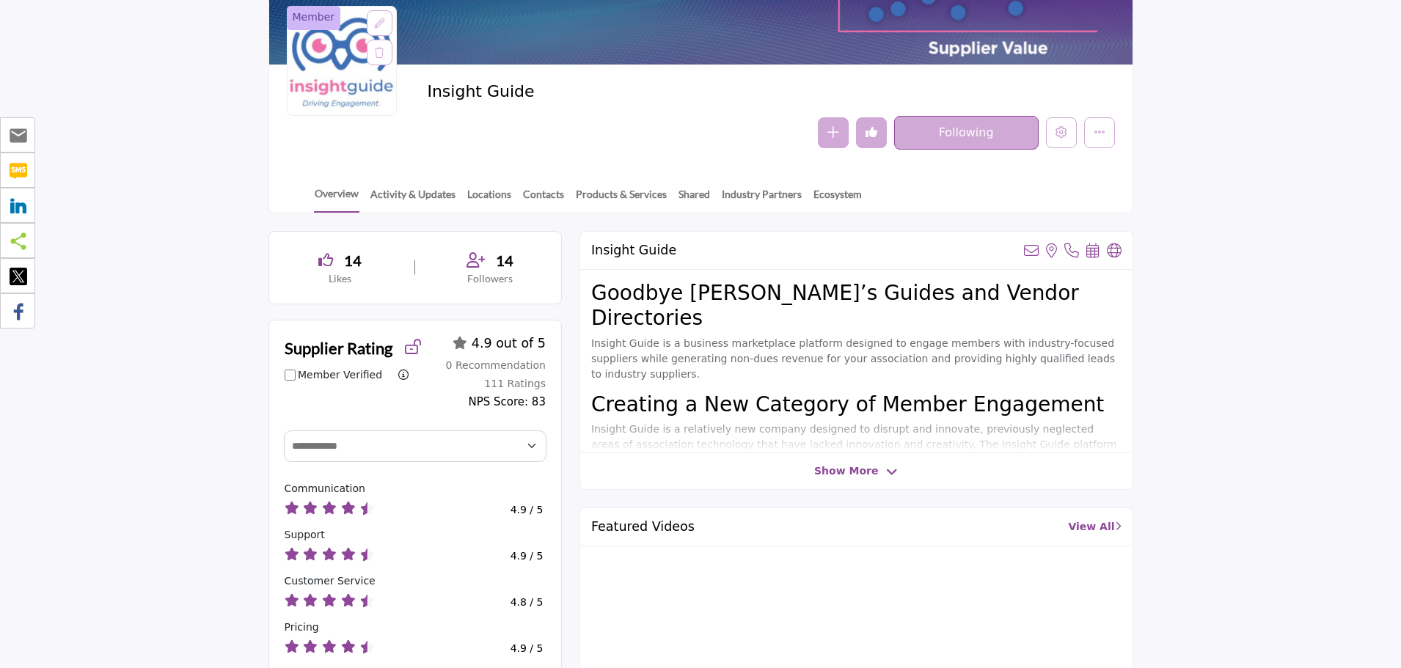
scroll to position [147, 0]
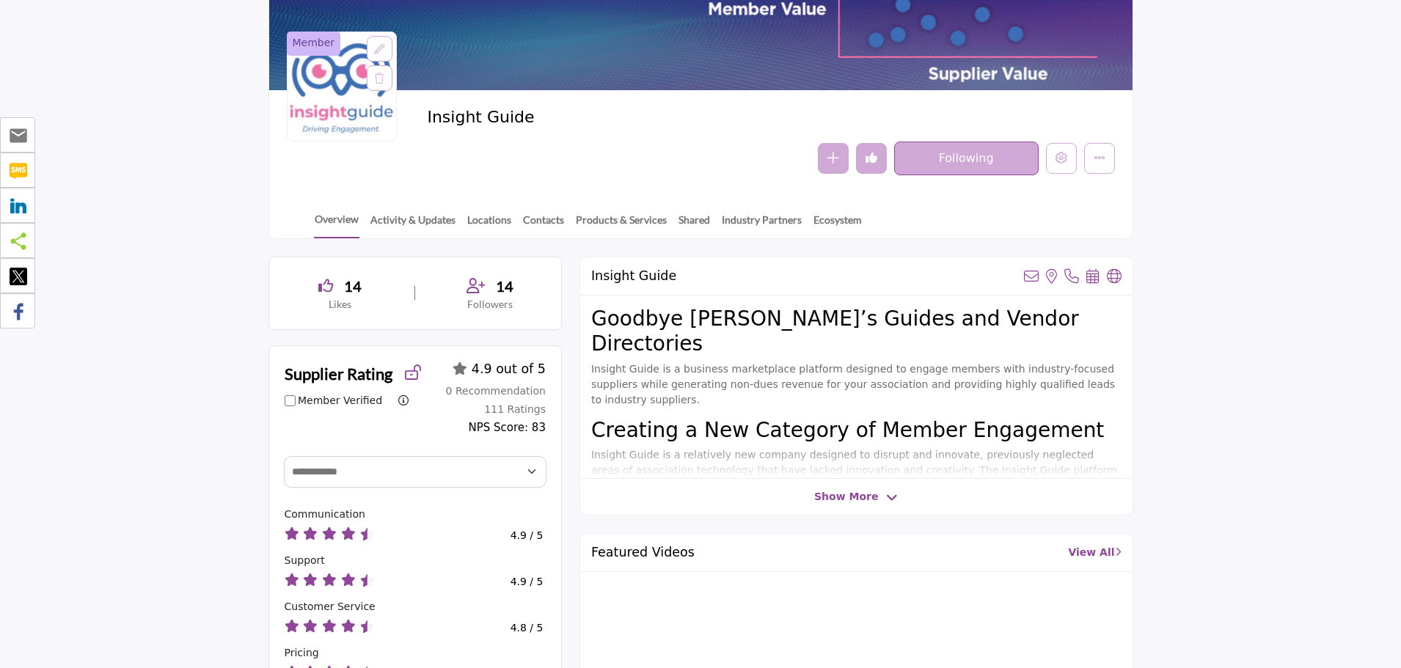
click at [1004, 325] on h2 "Goodbye Buyer’s Guides and Vendor Directories" at bounding box center [856, 331] width 530 height 49
click at [1003, 362] on p "Insight Guide is a business marketplace platform designed to engage members wit…" at bounding box center [856, 385] width 530 height 46
click at [1097, 170] on button "More details" at bounding box center [1099, 158] width 31 height 31
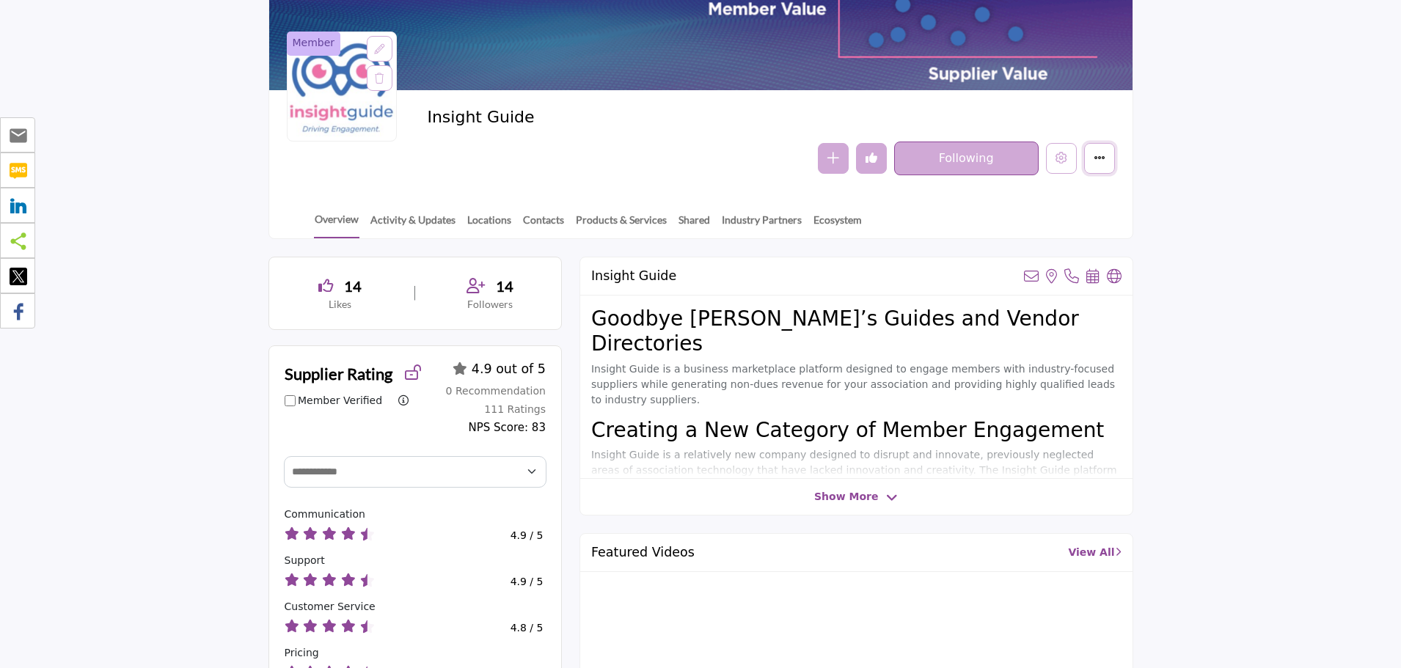
click at [1105, 169] on button "More details" at bounding box center [1099, 158] width 31 height 31
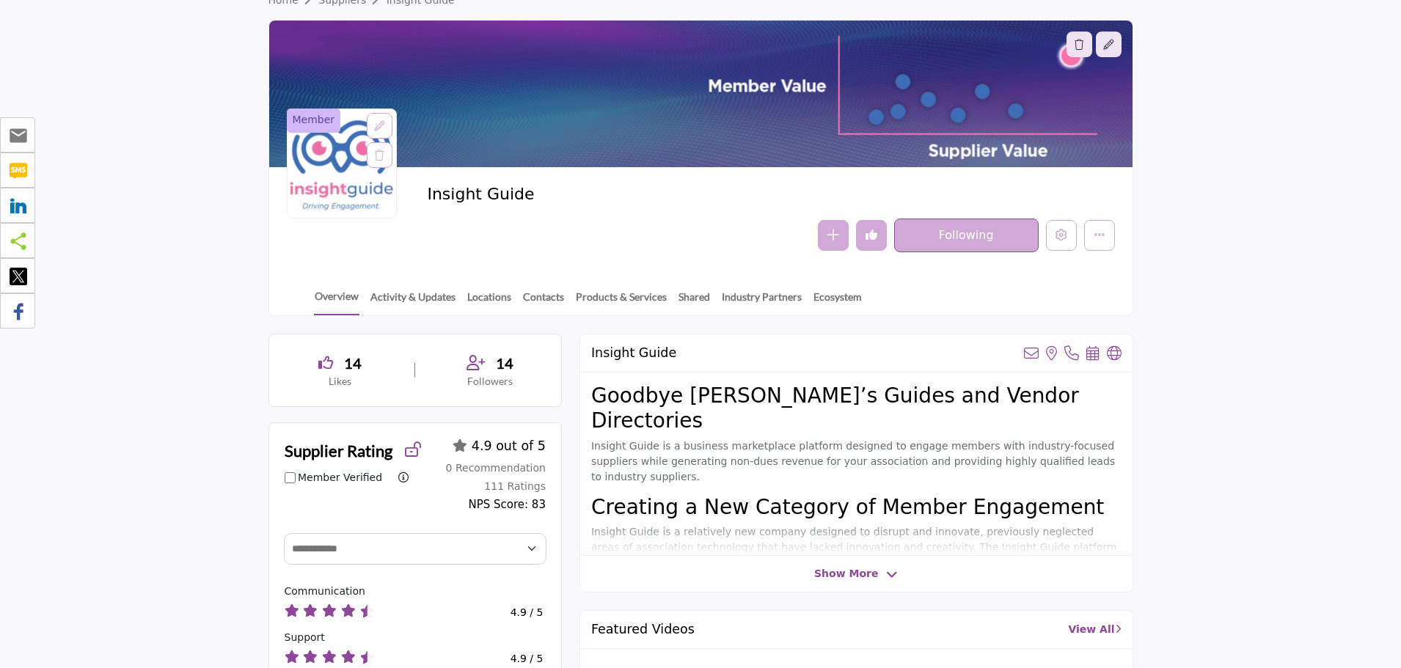
scroll to position [0, 0]
